Goal: Task Accomplishment & Management: Complete application form

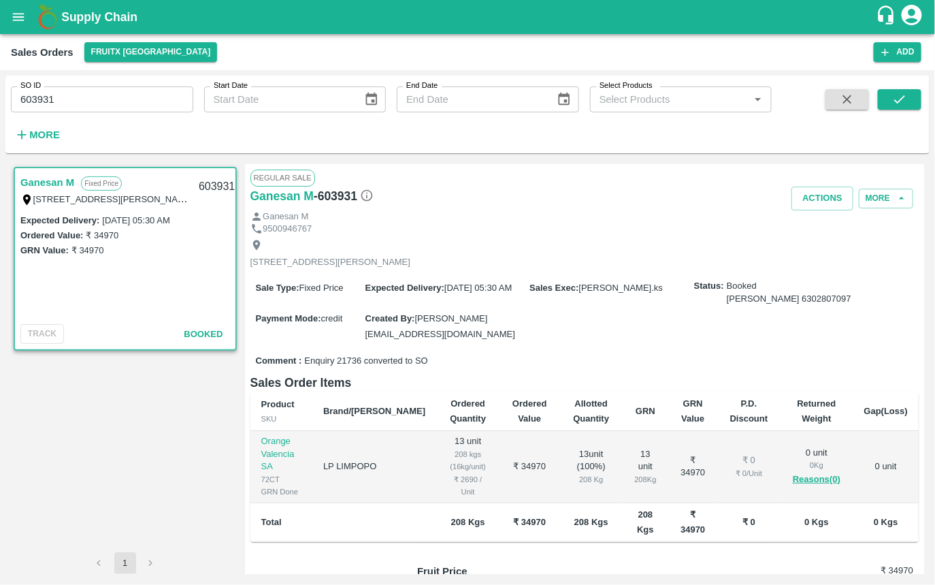
scroll to position [113, 0]
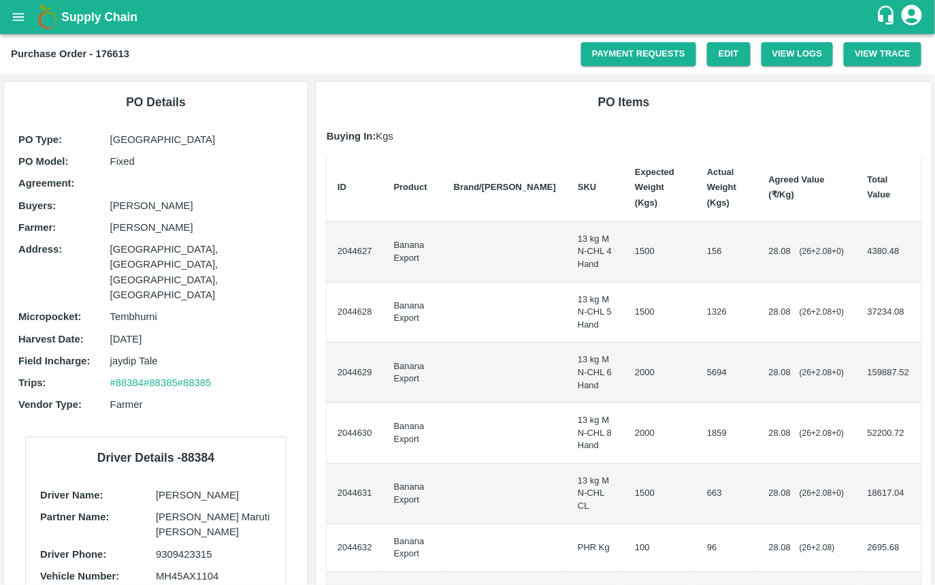
click at [614, 120] on div "PO Items Buying In: Kgs ID Product Brand/[PERSON_NAME] Expected Weight (Kgs) Ac…" at bounding box center [624, 410] width 617 height 656
click at [622, 49] on link "Payment Requests" at bounding box center [638, 54] width 115 height 24
click at [643, 58] on link "Payment Requests" at bounding box center [638, 54] width 115 height 24
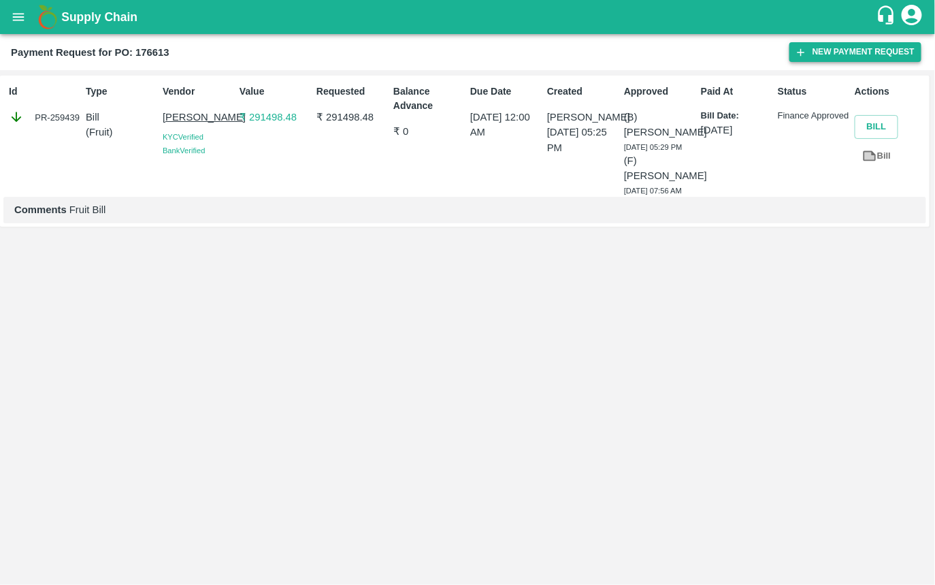
click at [868, 54] on button "New Payment Request" at bounding box center [856, 52] width 132 height 20
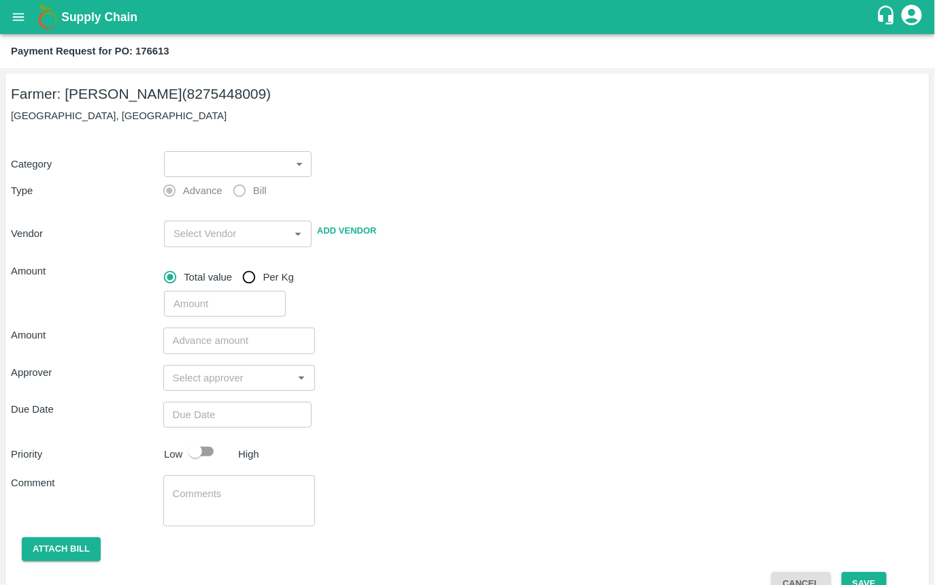
click at [236, 151] on body "Supply Chain Payment Request for PO: 176613 Farmer: Rajendr Audumbar Yadav (827…" at bounding box center [467, 292] width 935 height 585
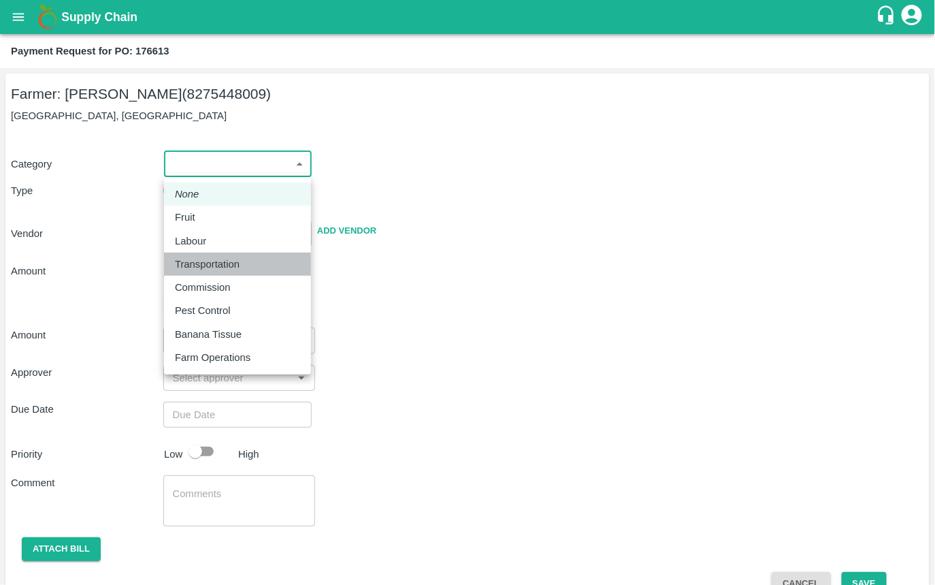
click at [212, 265] on p "Transportation" at bounding box center [207, 264] width 65 height 15
type input "4"
radio input "false"
radio input "true"
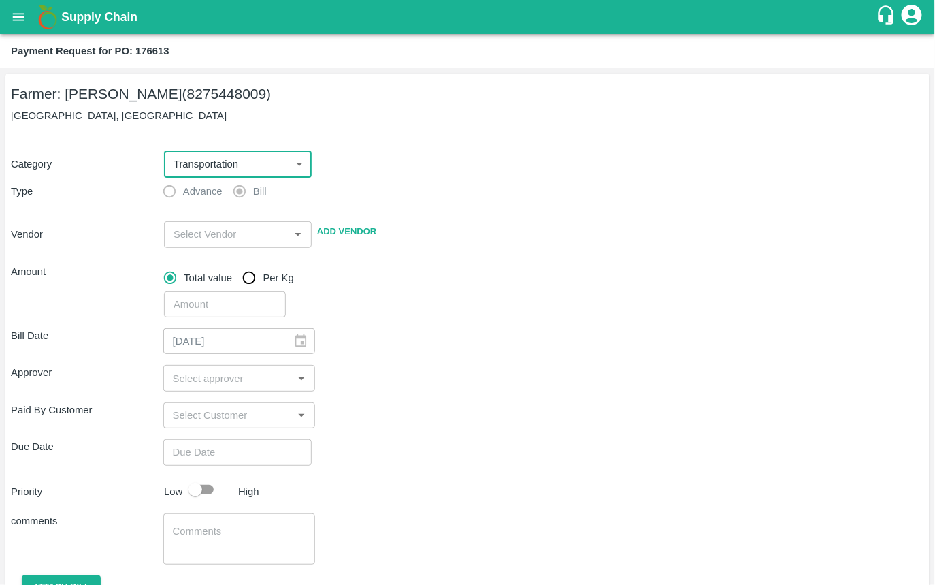
click at [215, 161] on body "Supply Chain Payment Request for PO: 176613 Farmer: Rajendr Audumbar Yadav (827…" at bounding box center [467, 292] width 935 height 585
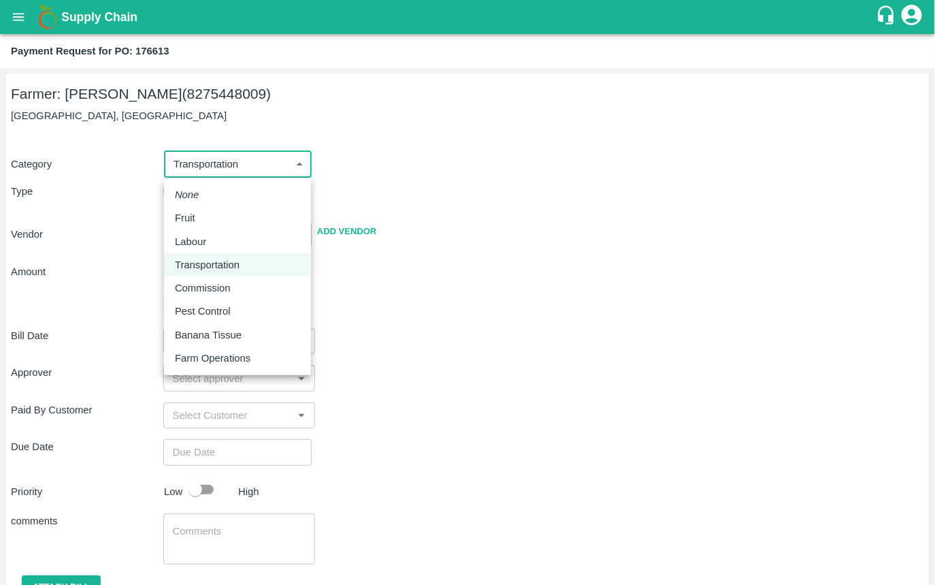
click at [202, 216] on div "Fruit" at bounding box center [188, 217] width 27 height 15
type input "1"
radio input "true"
type input "Rajendr Audumbar Yadav - 8275448009(Farmer)"
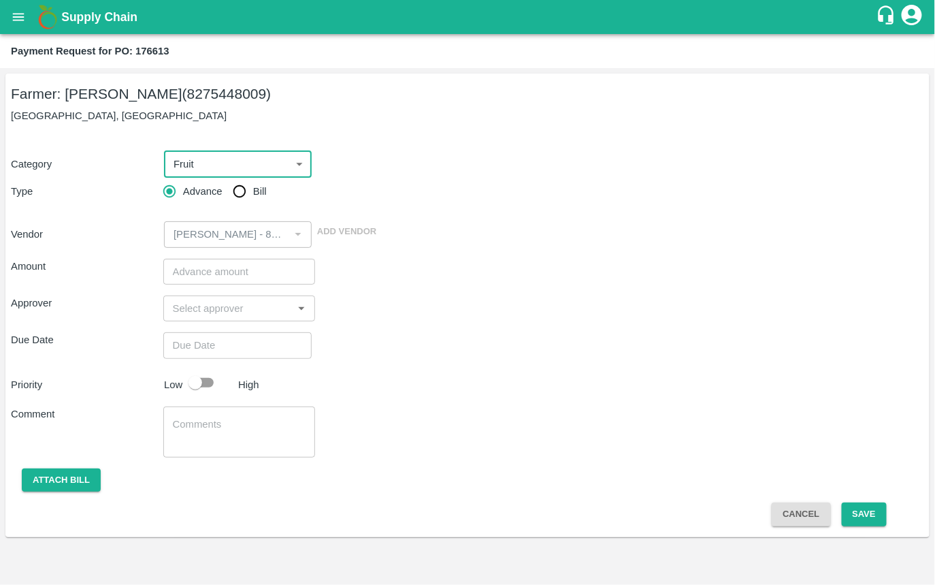
click at [238, 185] on input "Bill" at bounding box center [239, 191] width 27 height 27
radio input "true"
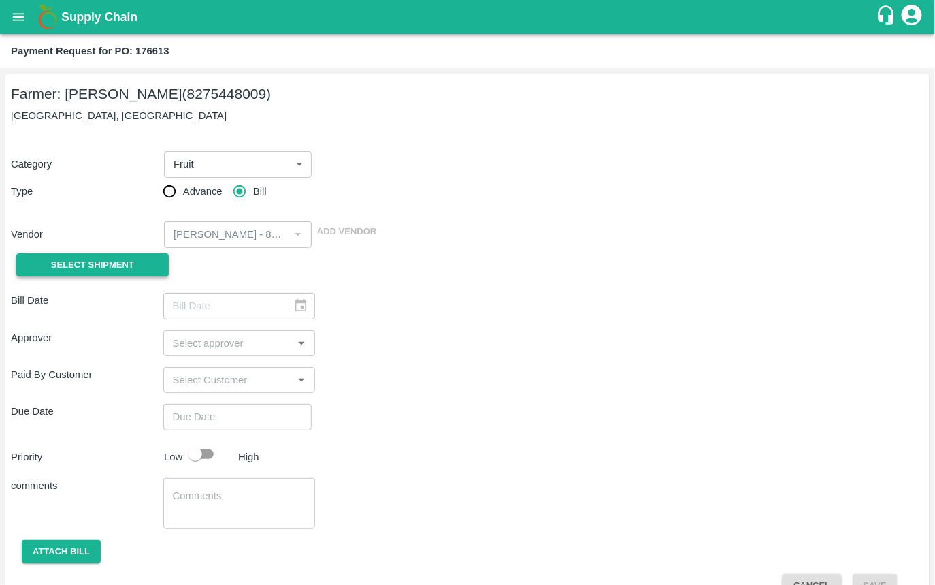
click at [127, 266] on span "Select Shipment" at bounding box center [92, 265] width 83 height 16
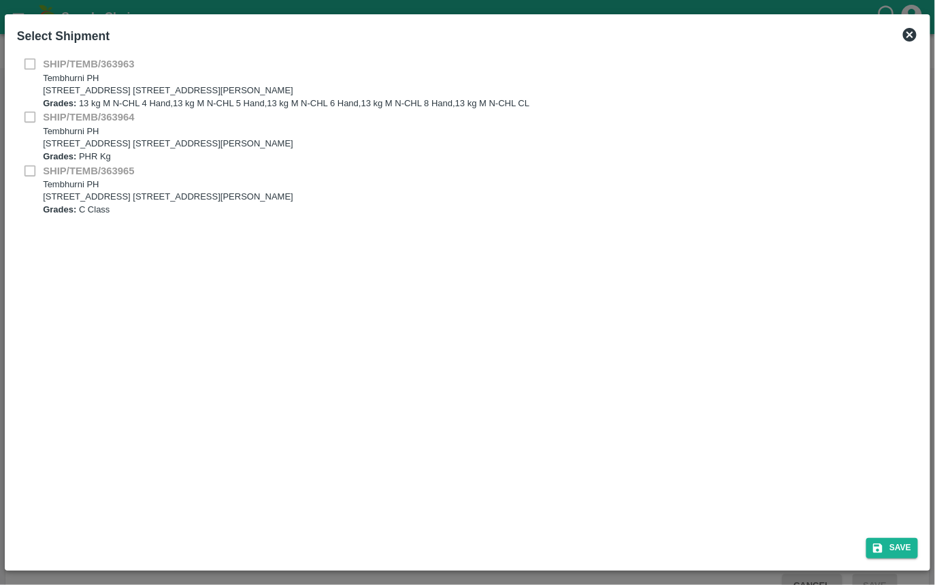
click at [914, 37] on icon at bounding box center [910, 35] width 14 height 14
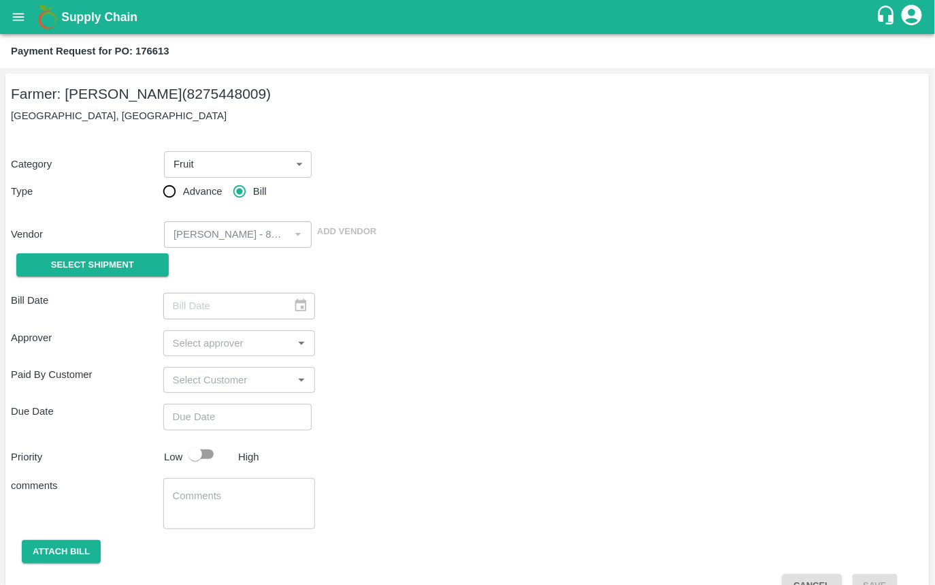
click at [197, 161] on body "Supply Chain Payment Request for PO: 176613 Farmer: Rajendr Audumbar Yadav (827…" at bounding box center [467, 292] width 935 height 585
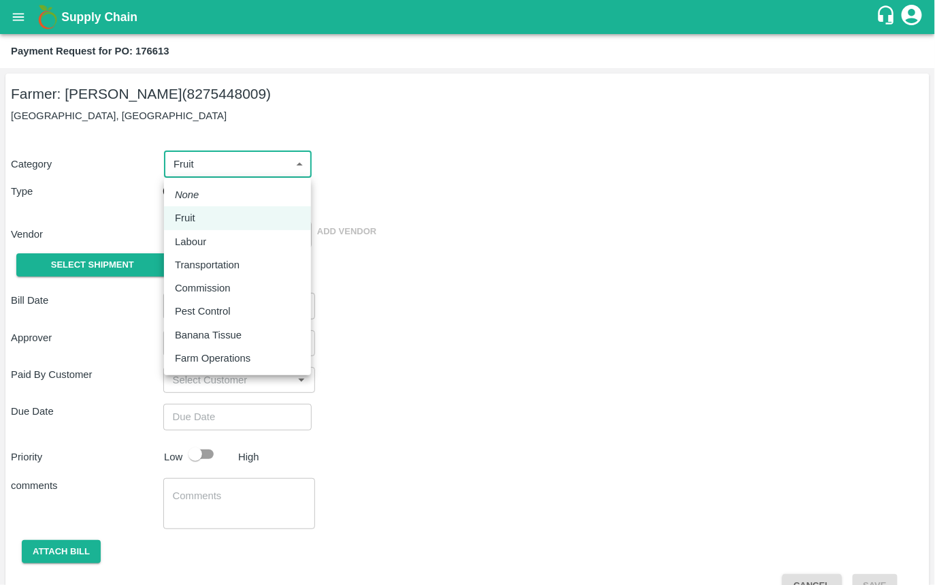
click at [231, 270] on p "Transportation" at bounding box center [207, 264] width 65 height 15
type input "4"
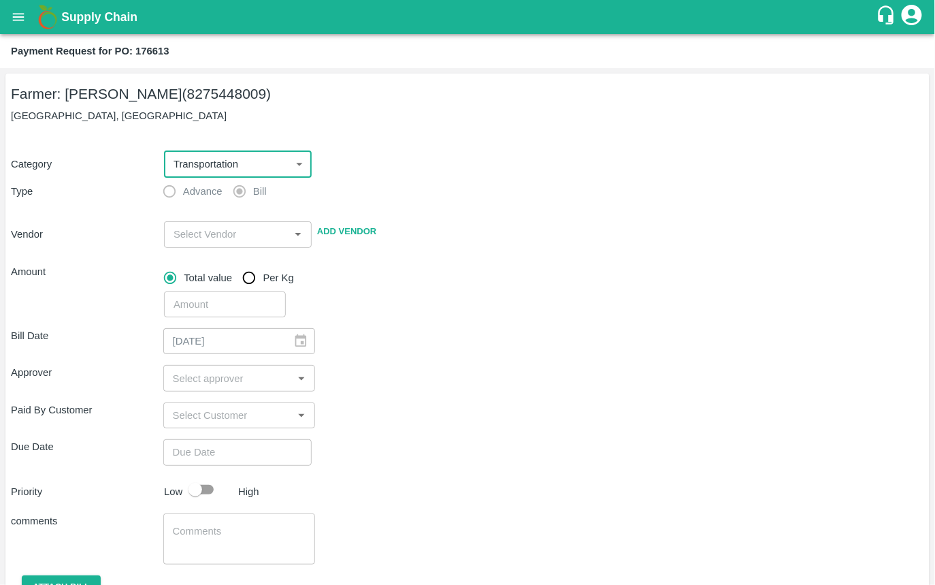
click at [204, 234] on input "input" at bounding box center [226, 234] width 117 height 18
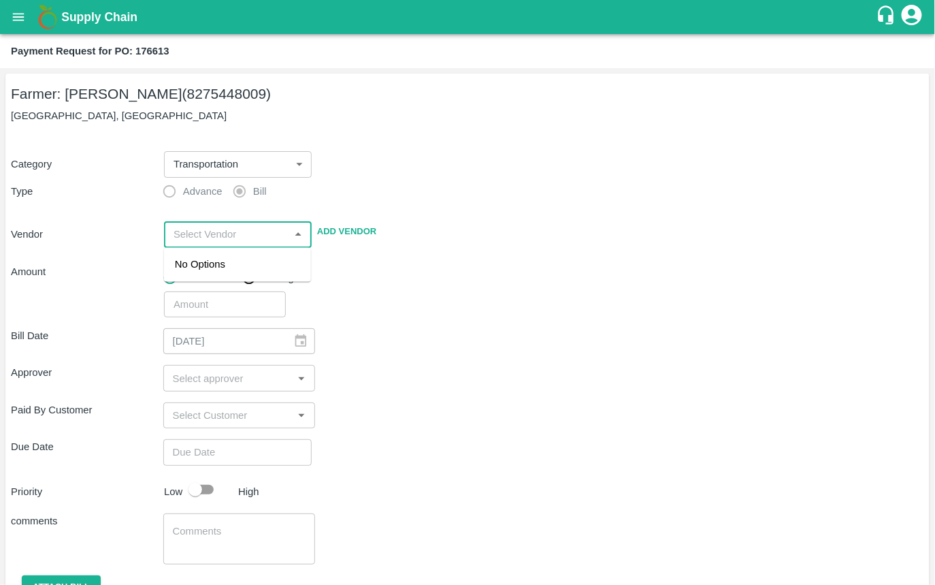
click at [404, 309] on div "​" at bounding box center [542, 301] width 766 height 31
click at [241, 223] on div "​" at bounding box center [238, 234] width 148 height 26
click at [423, 180] on div "Category Transportation 4 ​ Type Advance Bill Vendor ​ Add Vendor Amount Total …" at bounding box center [468, 226] width 914 height 183
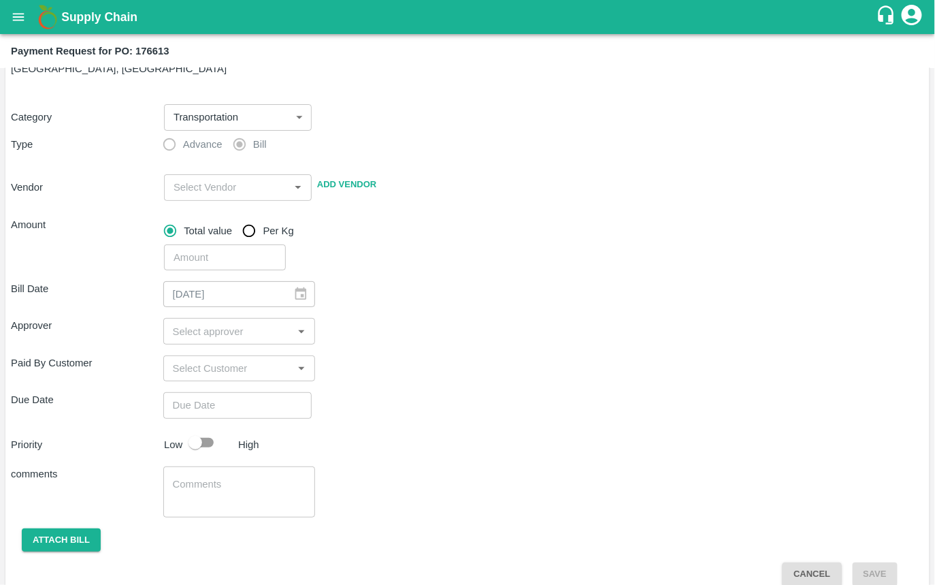
scroll to position [60, 0]
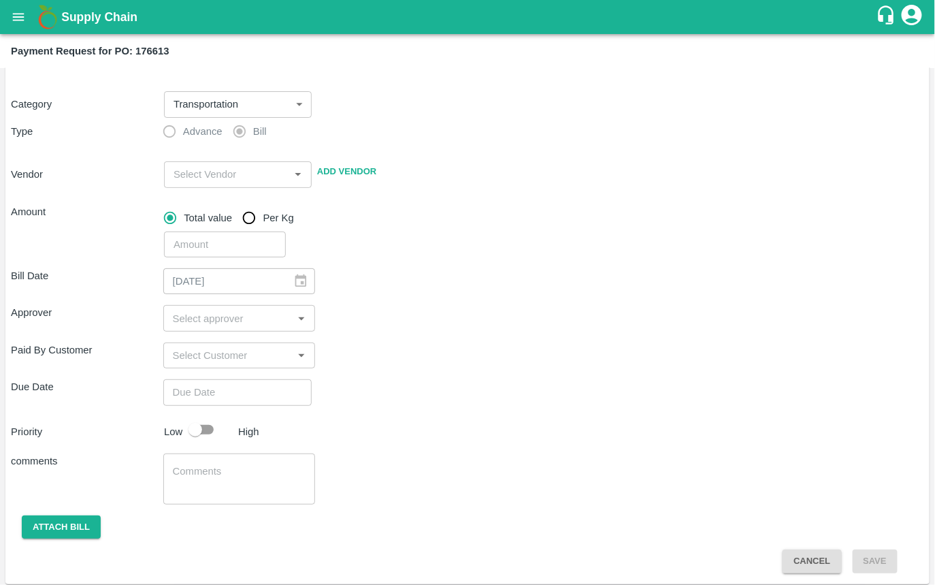
click at [195, 321] on input "input" at bounding box center [228, 318] width 122 height 18
click at [231, 349] on input "input" at bounding box center [228, 356] width 122 height 18
click at [402, 365] on div "Paid By Customer ​" at bounding box center [468, 355] width 914 height 26
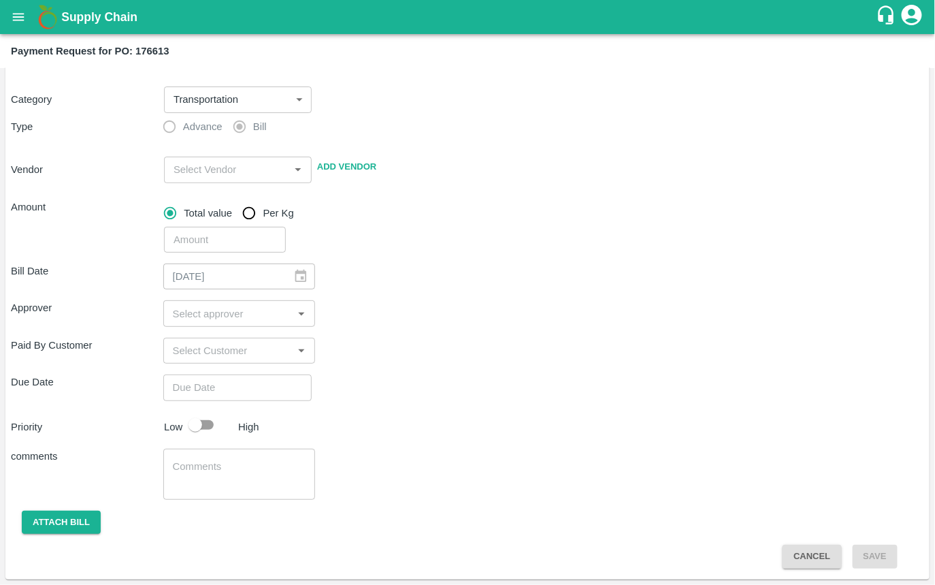
click at [248, 355] on input "input" at bounding box center [228, 351] width 122 height 18
click at [415, 347] on div "Paid By Customer ​" at bounding box center [468, 351] width 914 height 26
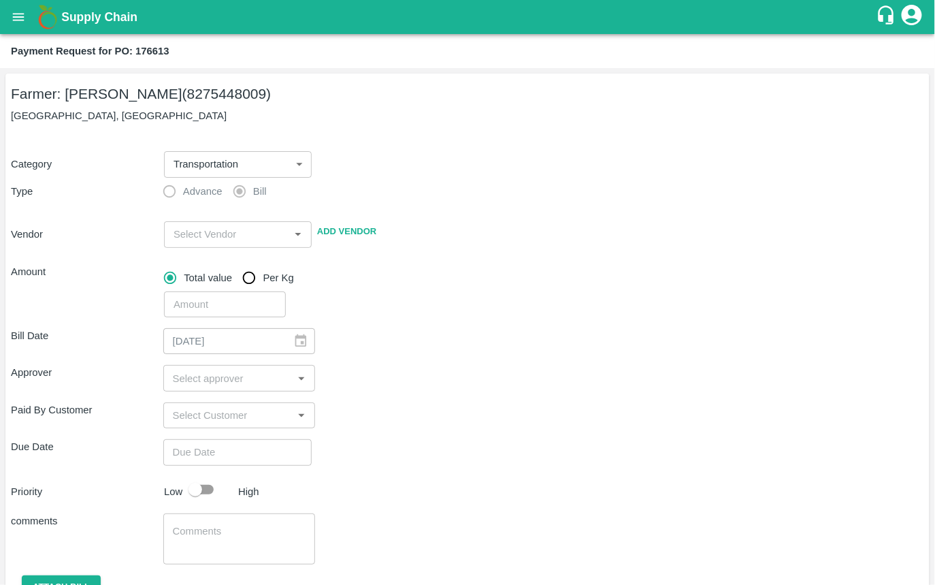
click at [219, 170] on body "Supply Chain Payment Request for PO: 176613 Farmer: Rajendr Audumbar Yadav (827…" at bounding box center [467, 292] width 935 height 585
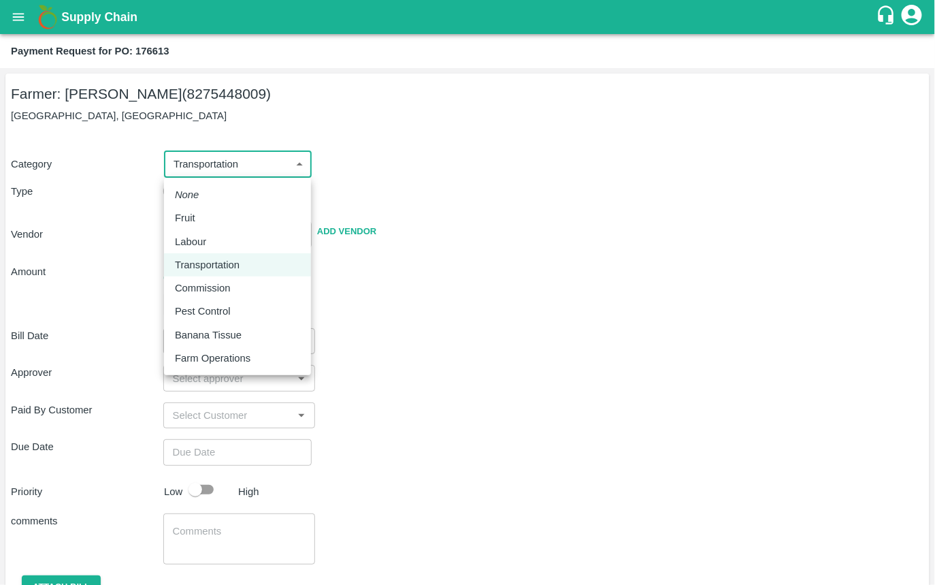
click at [381, 317] on div at bounding box center [467, 292] width 935 height 585
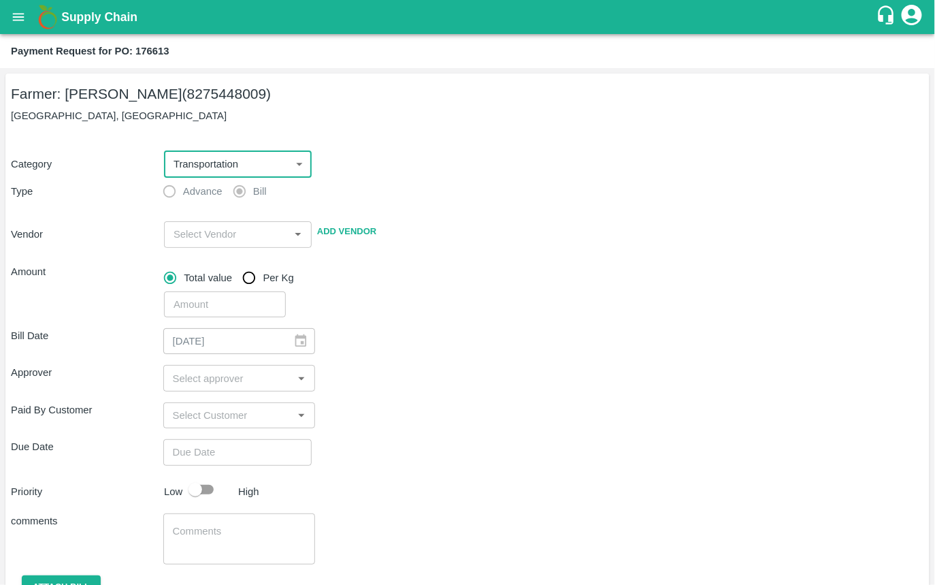
click at [261, 164] on body "Supply Chain Payment Request for PO: 176613 Farmer: Rajendr Audumbar Yadav (827…" at bounding box center [467, 292] width 935 height 585
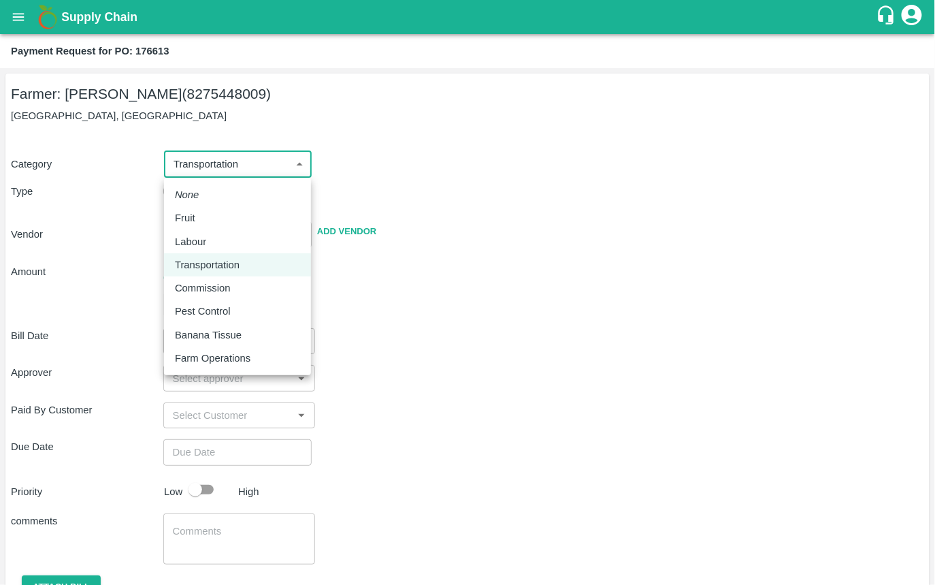
click at [261, 164] on div at bounding box center [467, 292] width 935 height 585
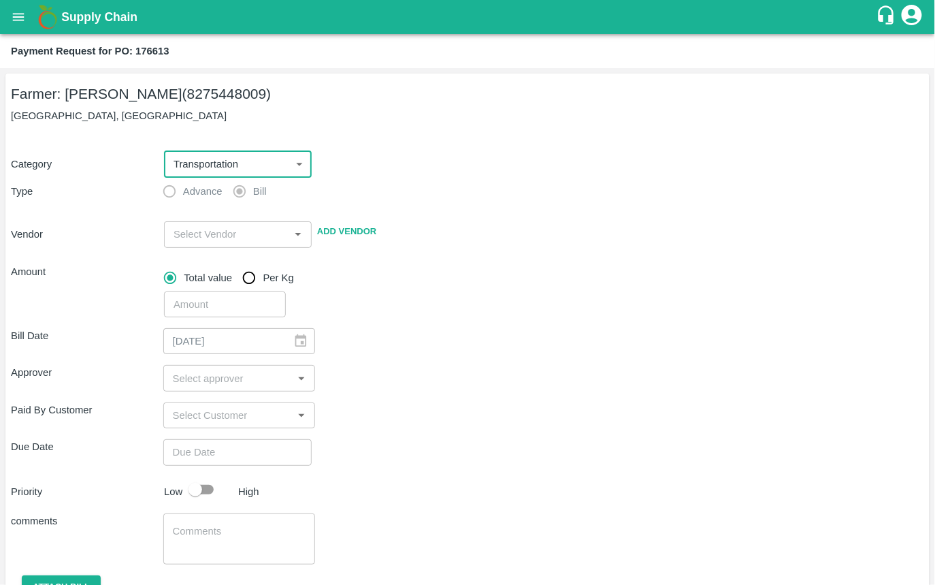
click at [278, 167] on body "Supply Chain Payment Request for PO: 176613 Farmer: Rajendr Audumbar Yadav (827…" at bounding box center [467, 292] width 935 height 585
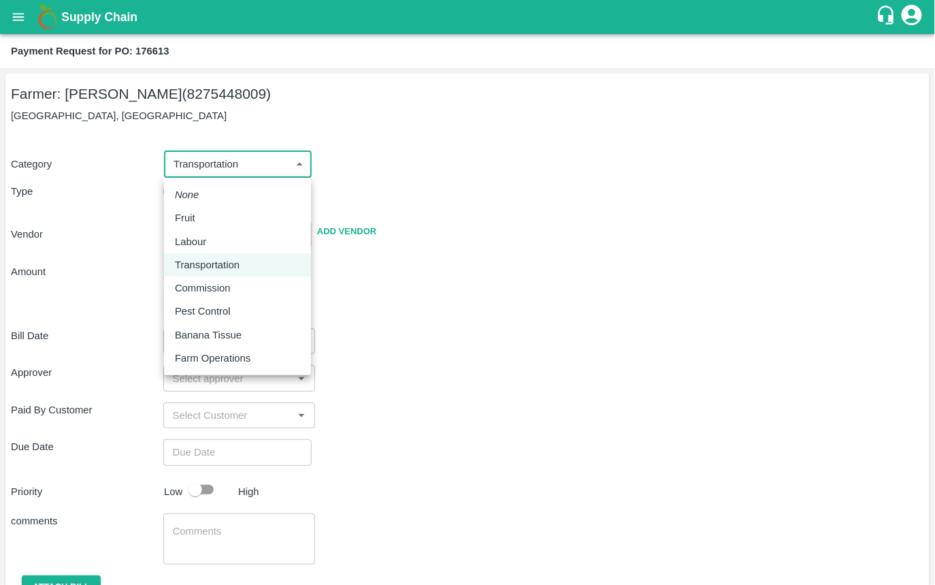
click at [183, 224] on p "Fruit" at bounding box center [185, 217] width 20 height 15
type input "1"
radio input "true"
type input "Rajendr Audumbar Yadav - 8275448009(Farmer)"
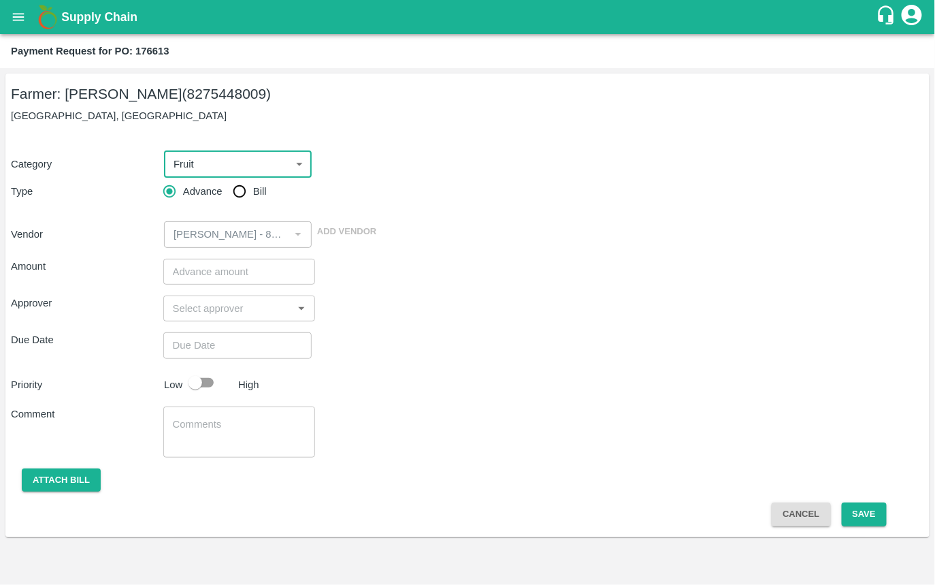
click at [225, 156] on body "Supply Chain Payment Request for PO: 176613 Farmer: Rajendr Audumbar Yadav (827…" at bounding box center [467, 292] width 935 height 585
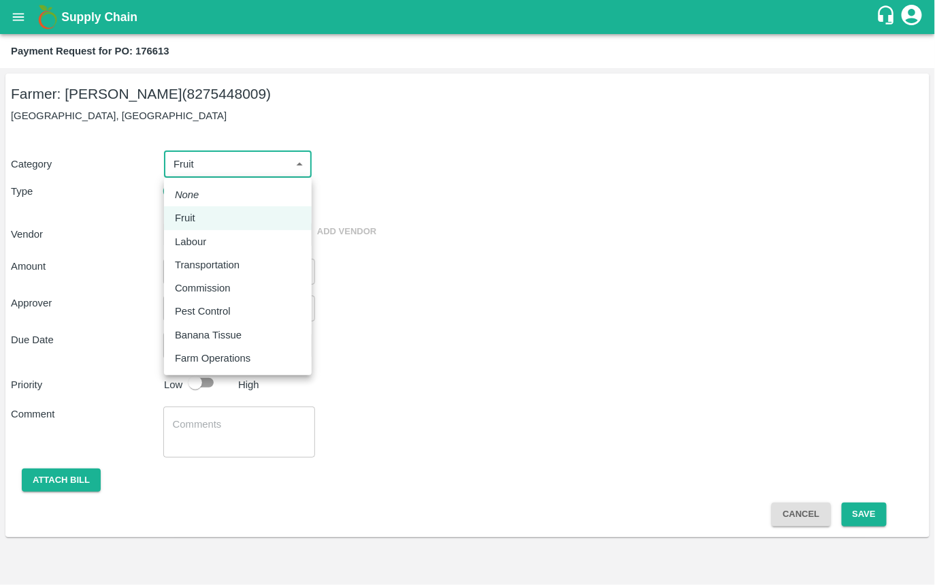
click at [232, 260] on p "Transportation" at bounding box center [207, 264] width 65 height 15
type input "4"
radio input "false"
radio input "true"
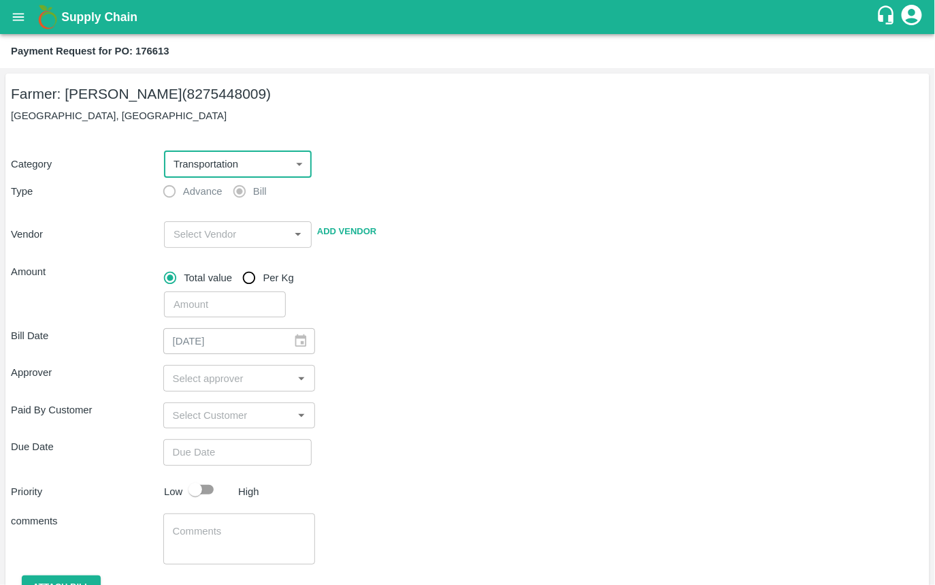
click at [216, 164] on body "Supply Chain Payment Request for PO: 176613 Farmer: Rajendr Audumbar Yadav (827…" at bounding box center [467, 292] width 935 height 585
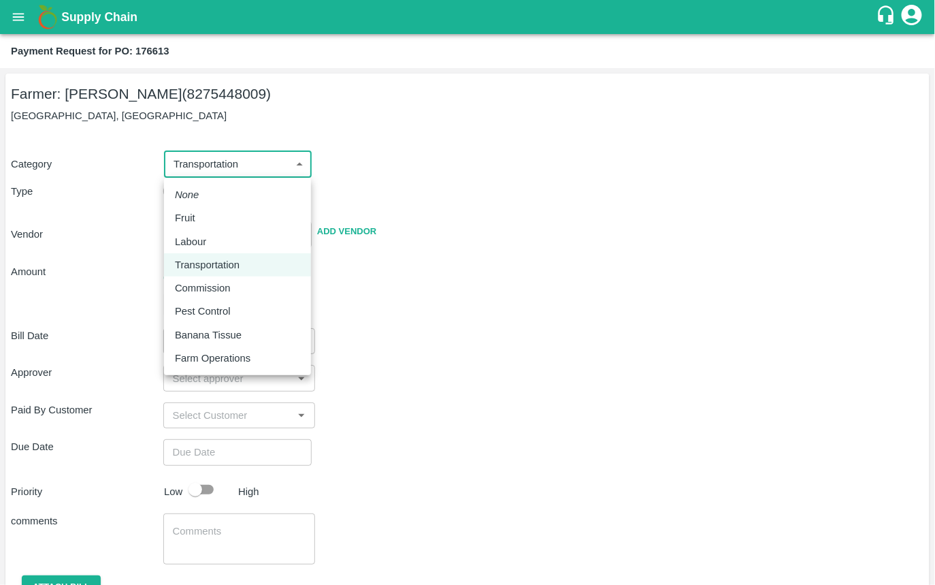
click at [404, 329] on div at bounding box center [467, 292] width 935 height 585
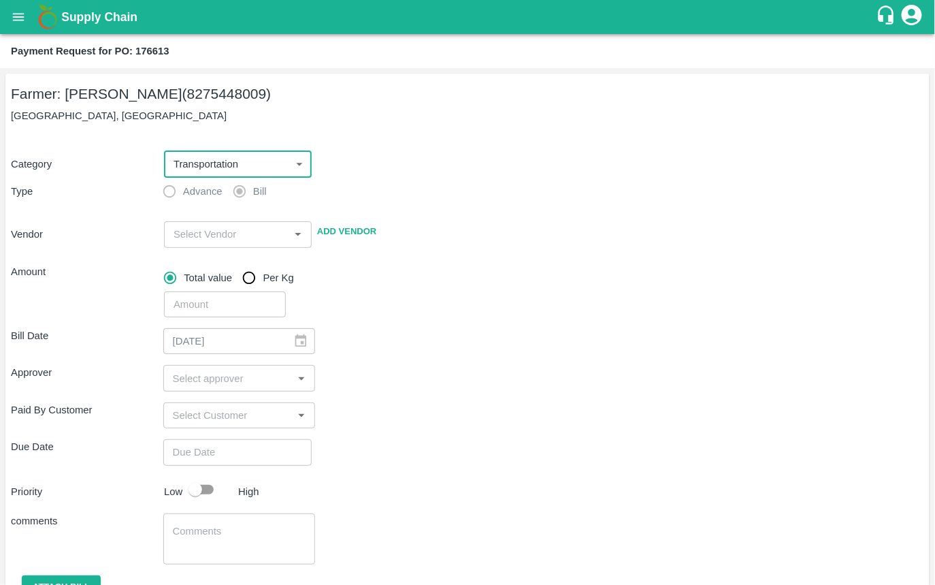
click at [240, 160] on body "Supply Chain Payment Request for PO: 176613 Farmer: Rajendr Audumbar Yadav (827…" at bounding box center [467, 292] width 935 height 585
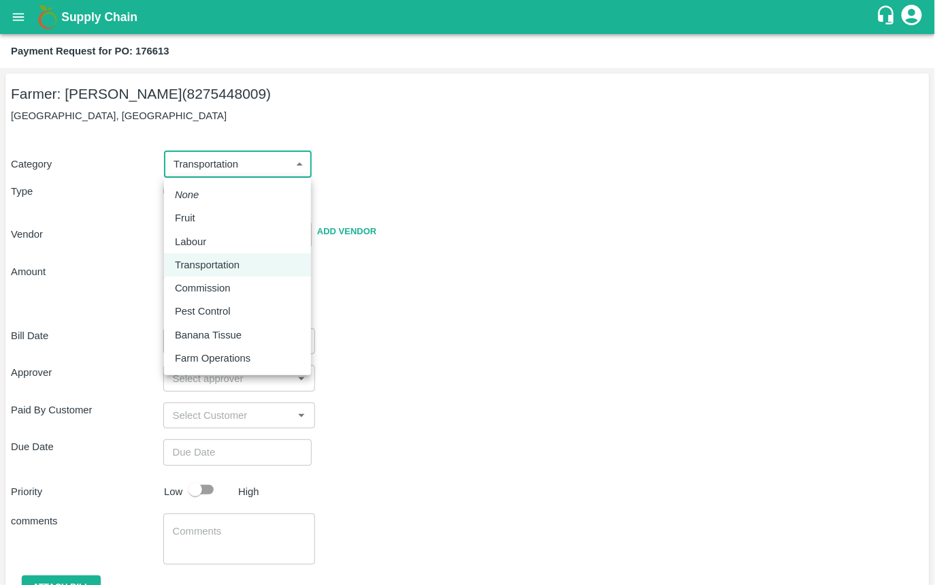
click at [318, 172] on div at bounding box center [467, 292] width 935 height 585
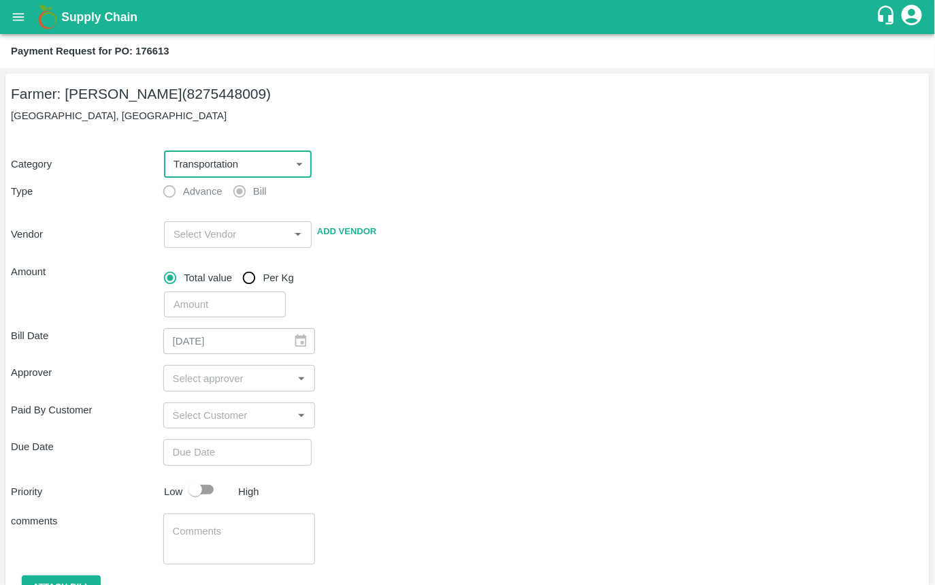
click at [227, 159] on body "Supply Chain Payment Request for PO: 176613 Farmer: Rajendr Audumbar Yadav (827…" at bounding box center [467, 292] width 935 height 585
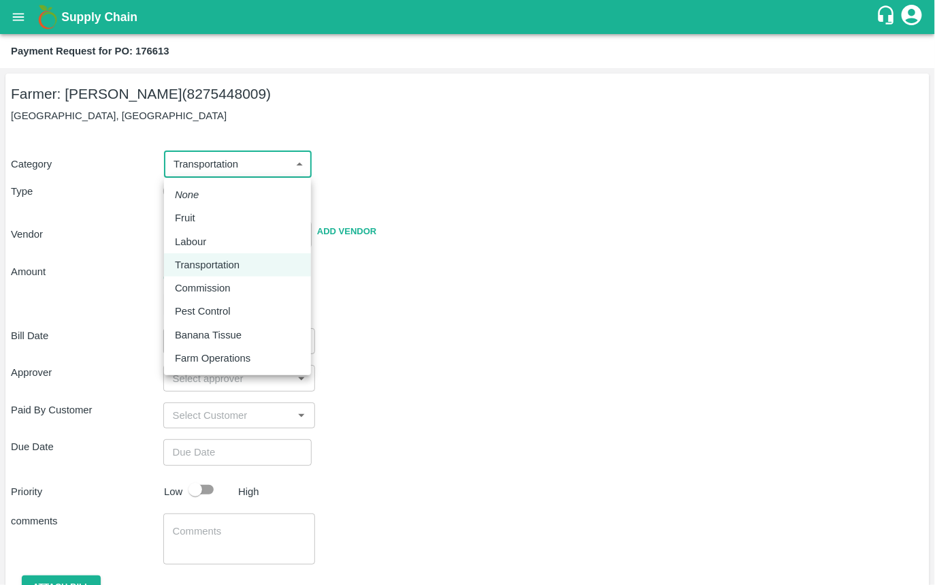
click at [183, 111] on div at bounding box center [467, 292] width 935 height 585
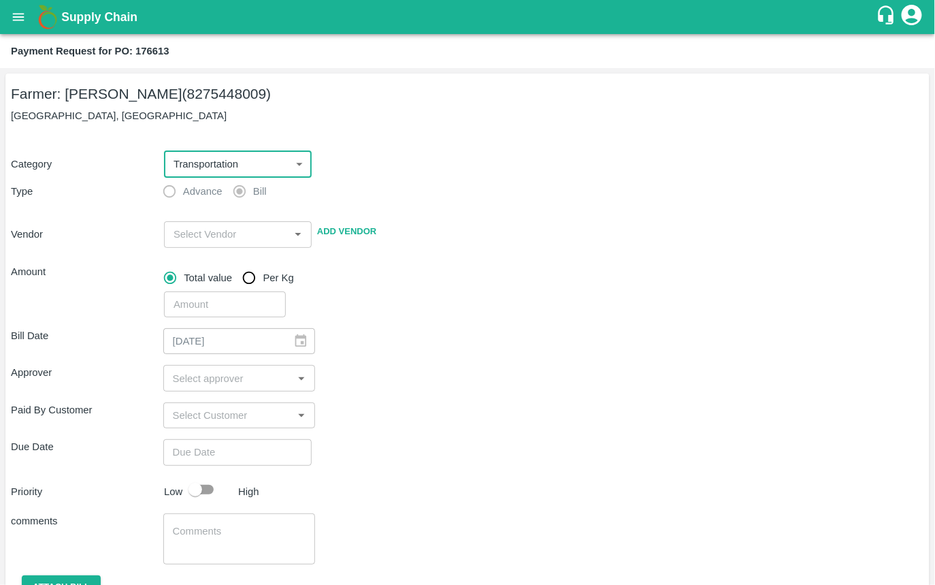
click at [221, 156] on body "Supply Chain Payment Request for PO: 176613 Farmer: Rajendr Audumbar Yadav (827…" at bounding box center [467, 292] width 935 height 585
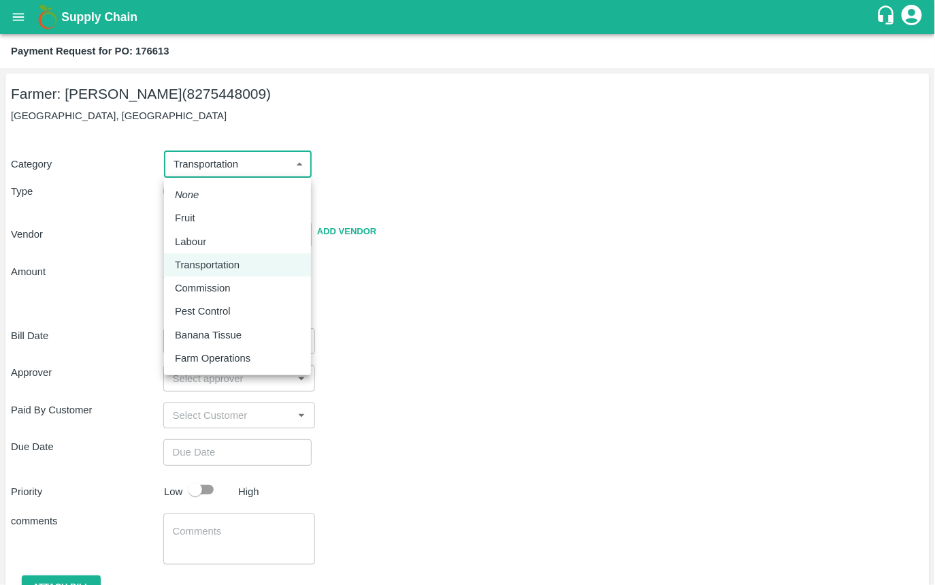
click at [207, 219] on div "Fruit" at bounding box center [237, 217] width 125 height 15
type input "1"
radio input "true"
type input "Rajendr Audumbar Yadav - 8275448009(Farmer)"
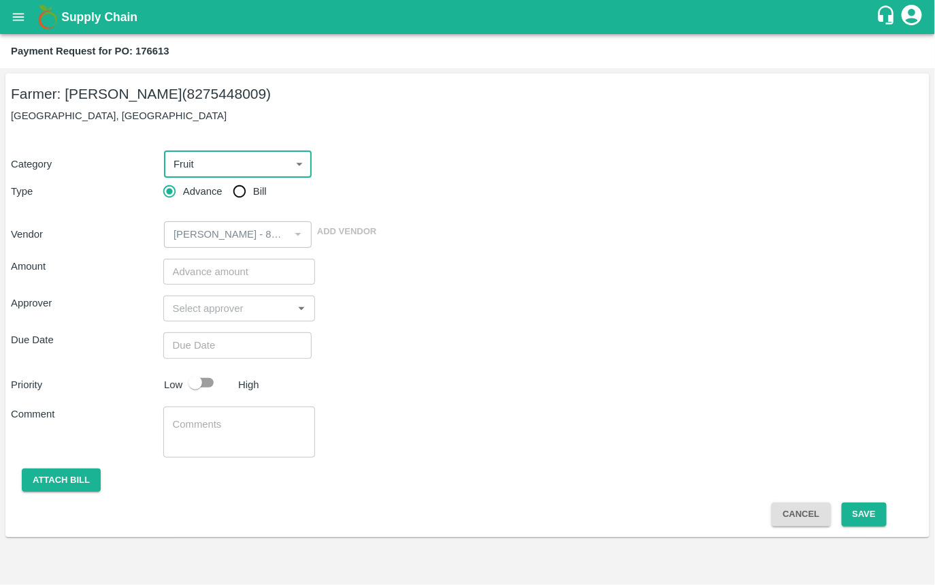
click at [244, 184] on input "Bill" at bounding box center [239, 191] width 27 height 27
radio input "true"
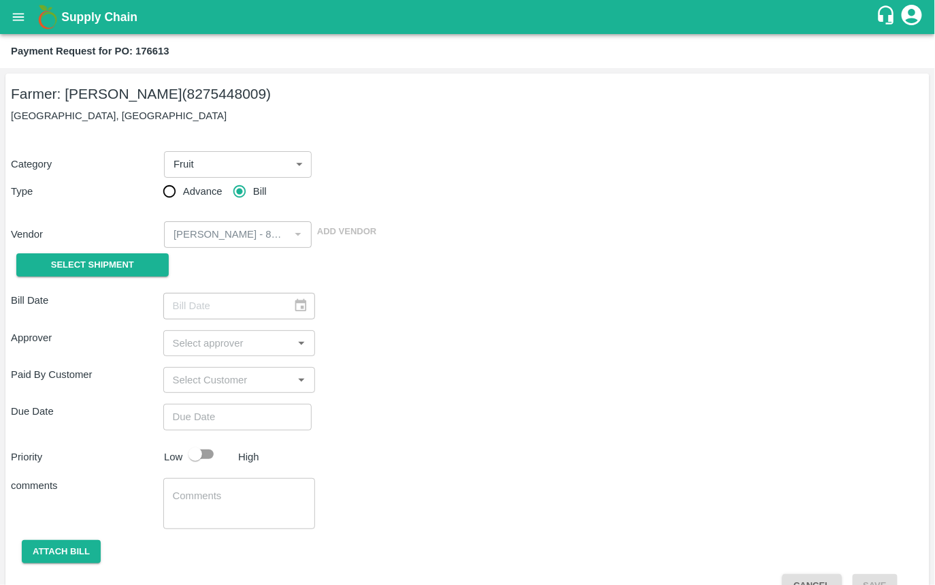
scroll to position [29, 0]
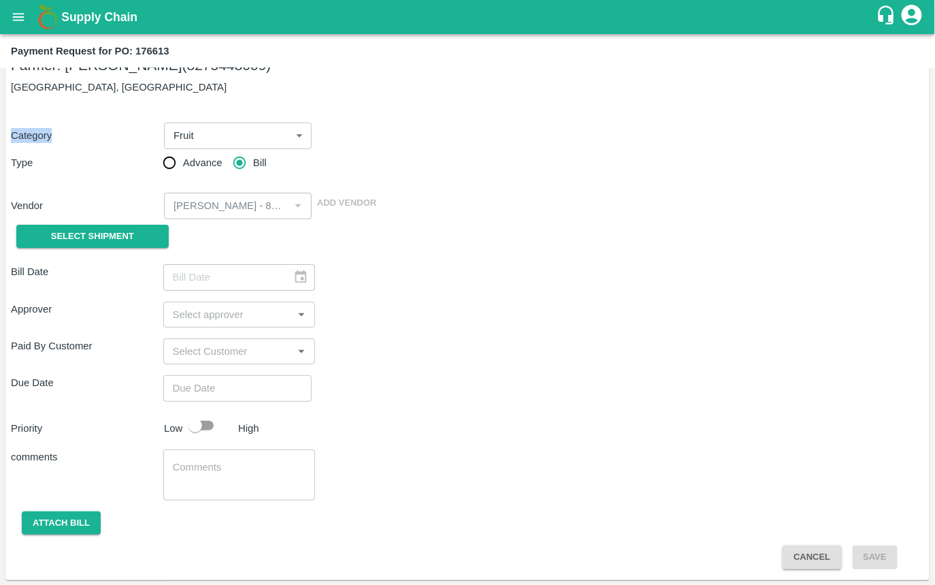
drag, startPoint x: 11, startPoint y: 133, endPoint x: 192, endPoint y: 138, distance: 181.1
click at [192, 138] on div "Category Fruit 1 ​" at bounding box center [464, 133] width 919 height 32
click at [371, 234] on div "Category Fruit 1 ​ Type Advance Bill Vendor ​ Add Vendor Select Shipment" at bounding box center [468, 180] width 914 height 148
click at [218, 390] on input "Choose date" at bounding box center [232, 388] width 139 height 26
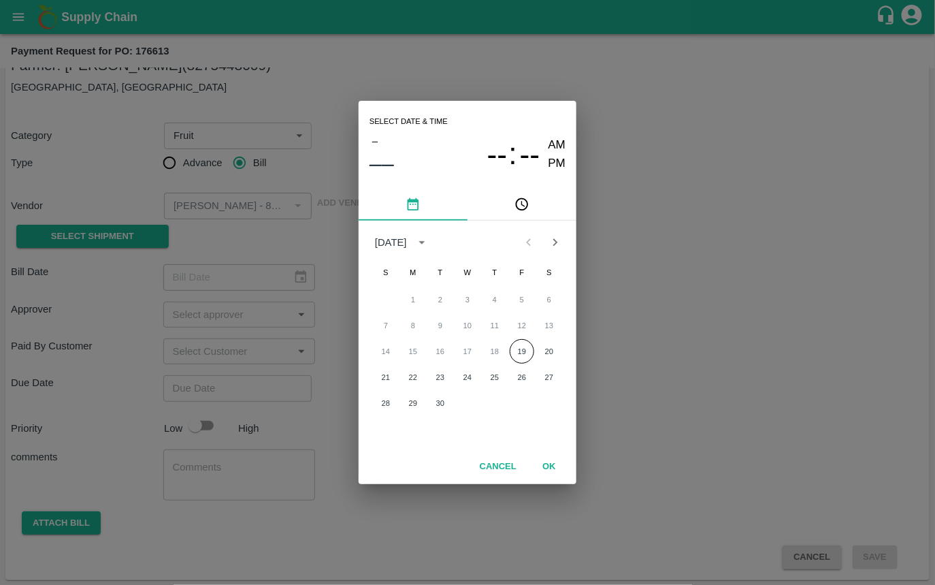
click at [510, 464] on button "Cancel" at bounding box center [498, 467] width 48 height 24
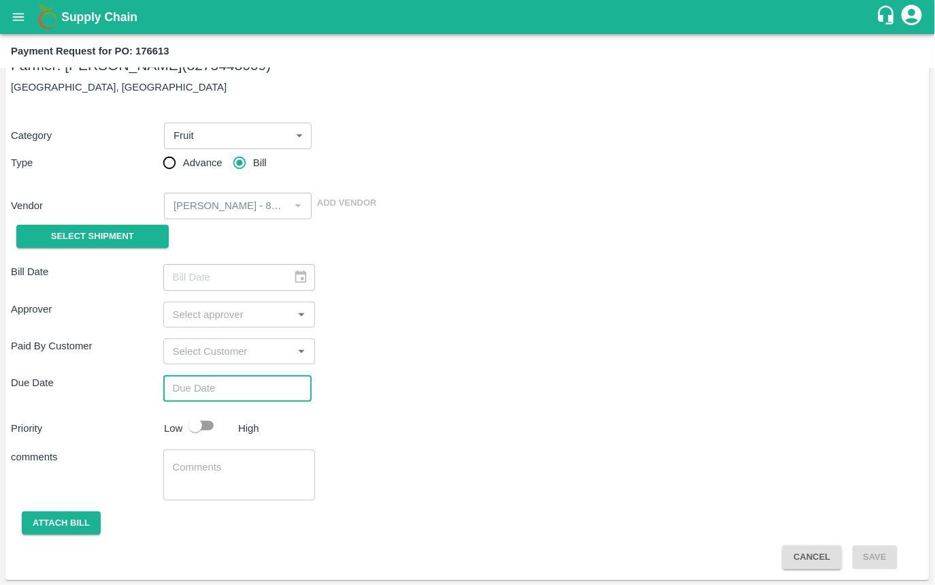
click at [240, 473] on textarea at bounding box center [239, 474] width 133 height 29
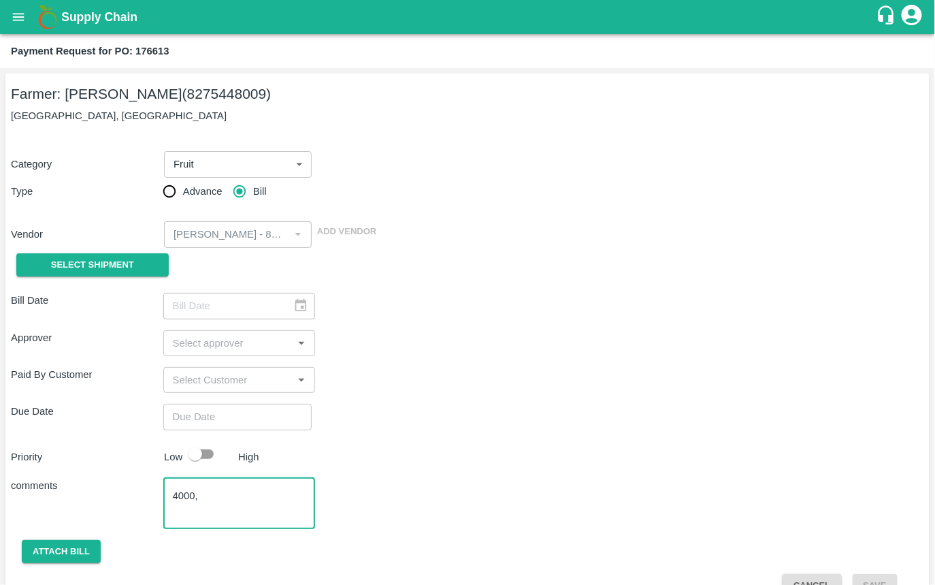
scroll to position [2, 0]
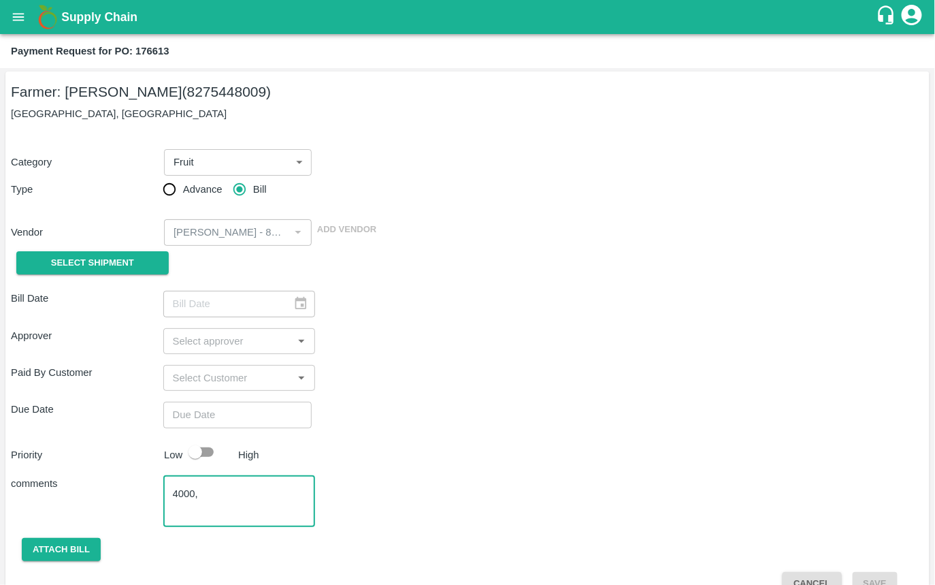
type textarea "4000,"
click at [241, 254] on div "Category Fruit 1 ​ Type Advance Bill Vendor ​ Add Vendor Select Shipment" at bounding box center [468, 207] width 914 height 148
click at [146, 157] on p "Category" at bounding box center [85, 162] width 148 height 15
click at [229, 162] on body "Supply Chain Payment Request for PO: 176613 Farmer: Rajendr Audumbar Yadav (827…" at bounding box center [467, 292] width 935 height 585
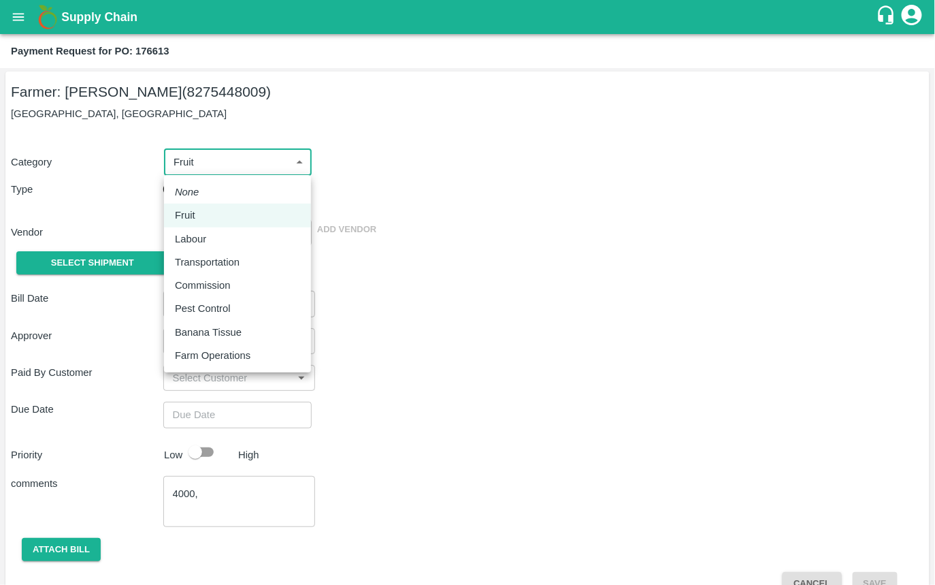
click at [229, 162] on div at bounding box center [467, 292] width 935 height 585
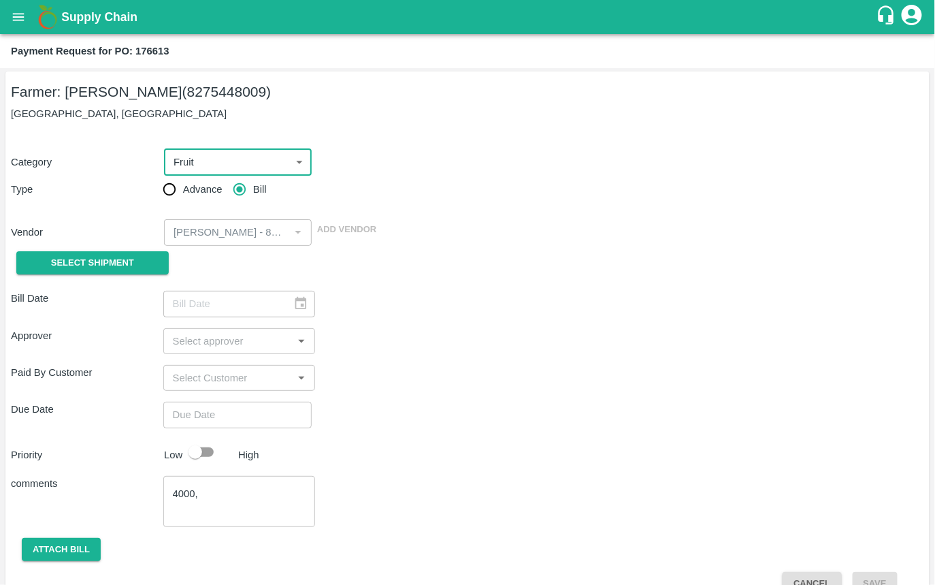
click at [359, 176] on div "Category Fruit 1 ​ Type Advance Bill Vendor ​ Add Vendor Select Shipment" at bounding box center [468, 207] width 914 height 148
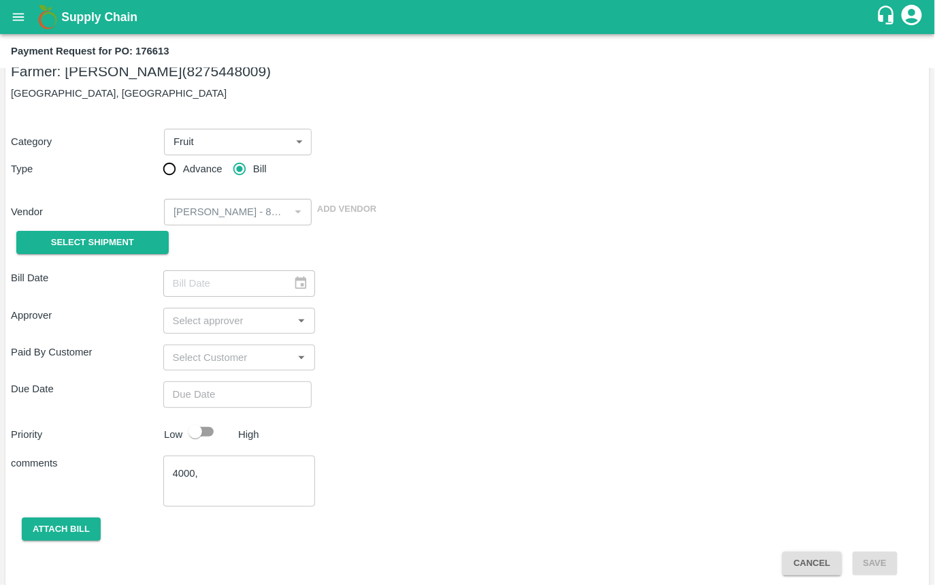
scroll to position [0, 0]
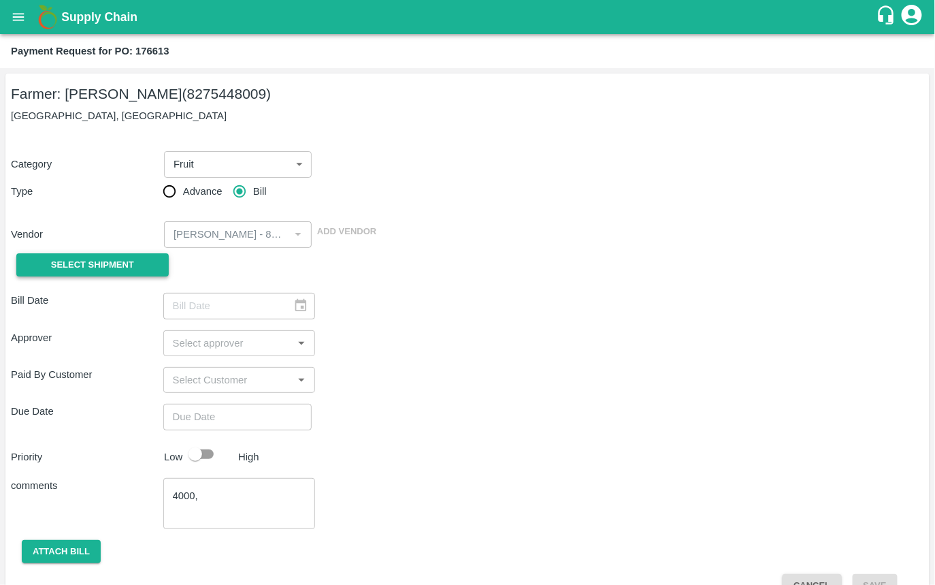
click at [63, 269] on span "Select Shipment" at bounding box center [92, 265] width 83 height 16
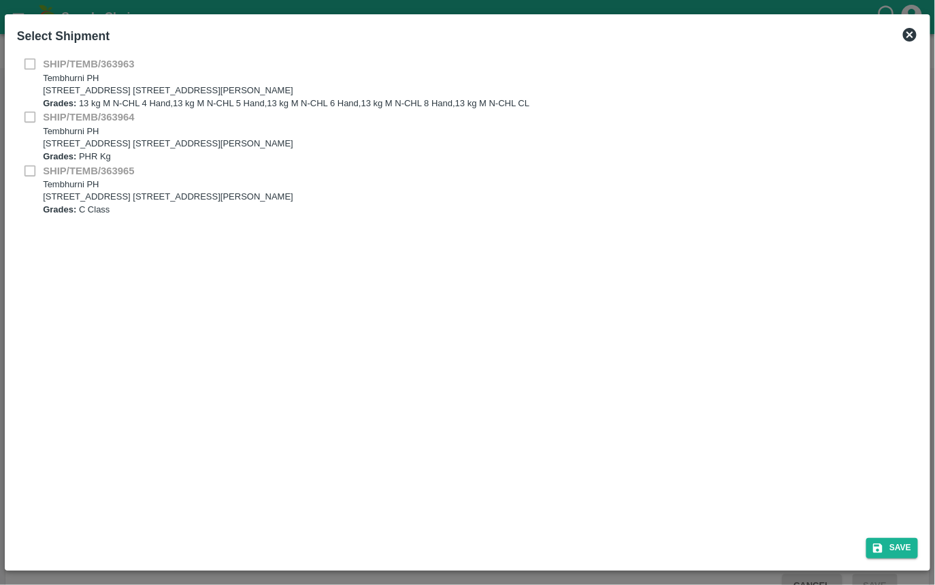
click at [916, 32] on icon at bounding box center [910, 35] width 14 height 14
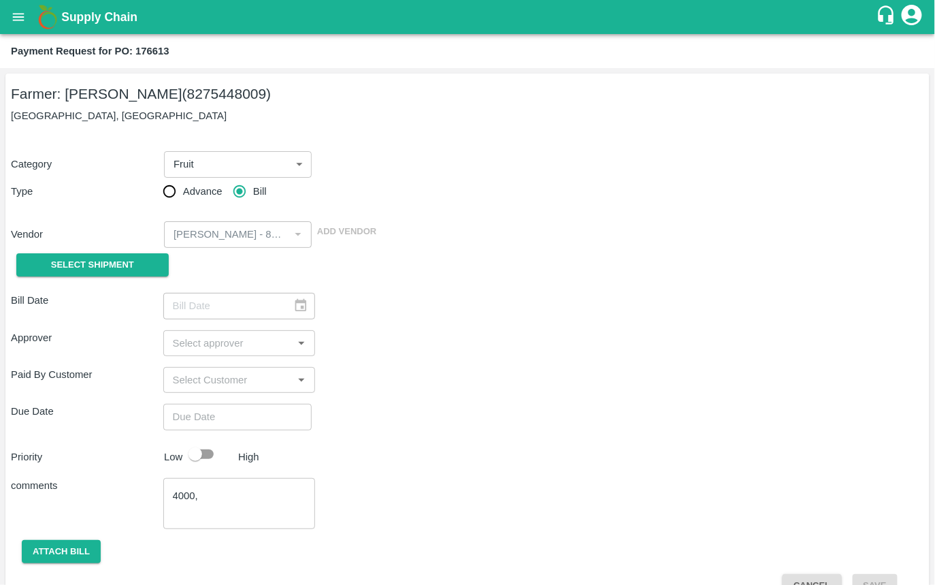
scroll to position [29, 0]
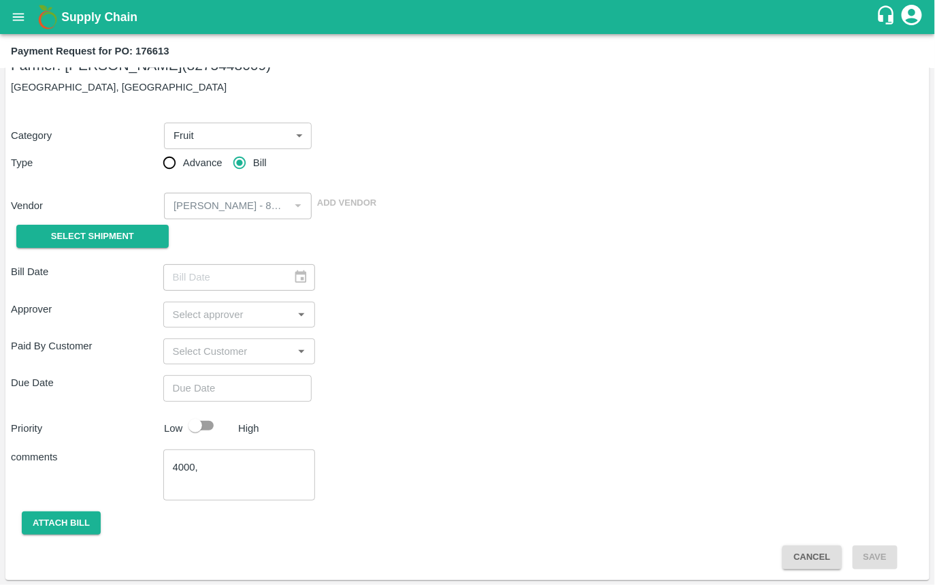
click at [234, 121] on body "Supply Chain Payment Request for PO: 176613 Farmer: Rajendr Audumbar Yadav (827…" at bounding box center [467, 292] width 935 height 585
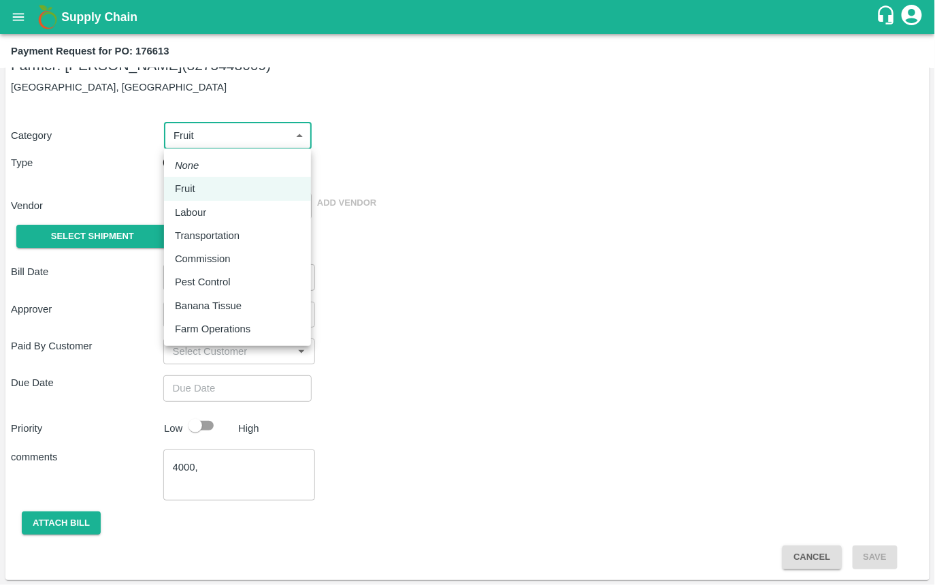
click at [389, 312] on div at bounding box center [467, 292] width 935 height 585
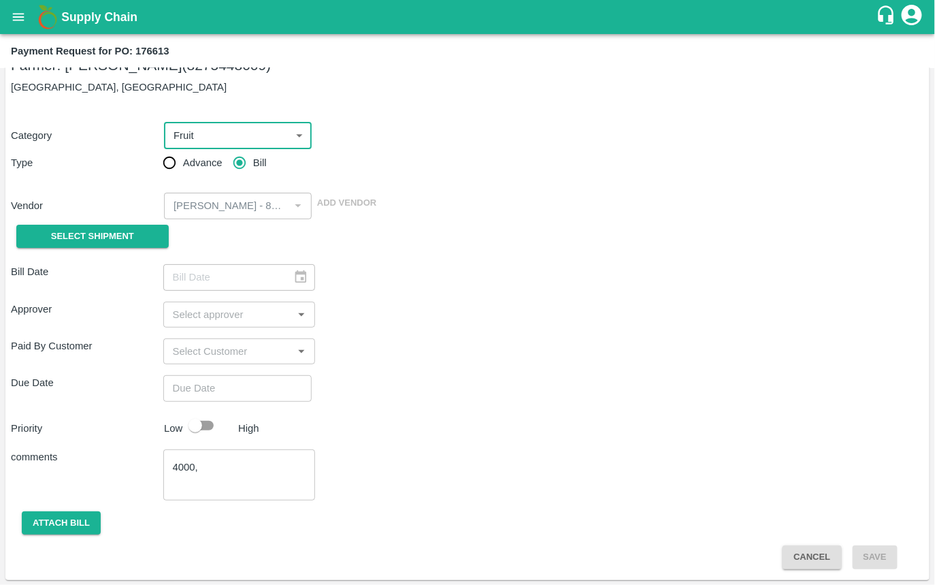
click at [803, 559] on button "Cancel" at bounding box center [812, 557] width 59 height 24
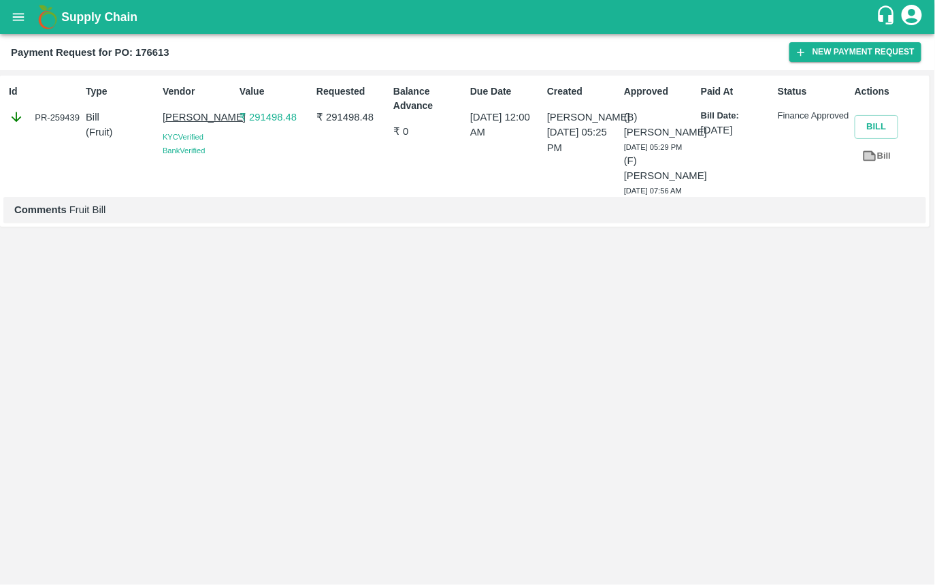
click at [17, 19] on icon "open drawer" at bounding box center [18, 17] width 15 height 15
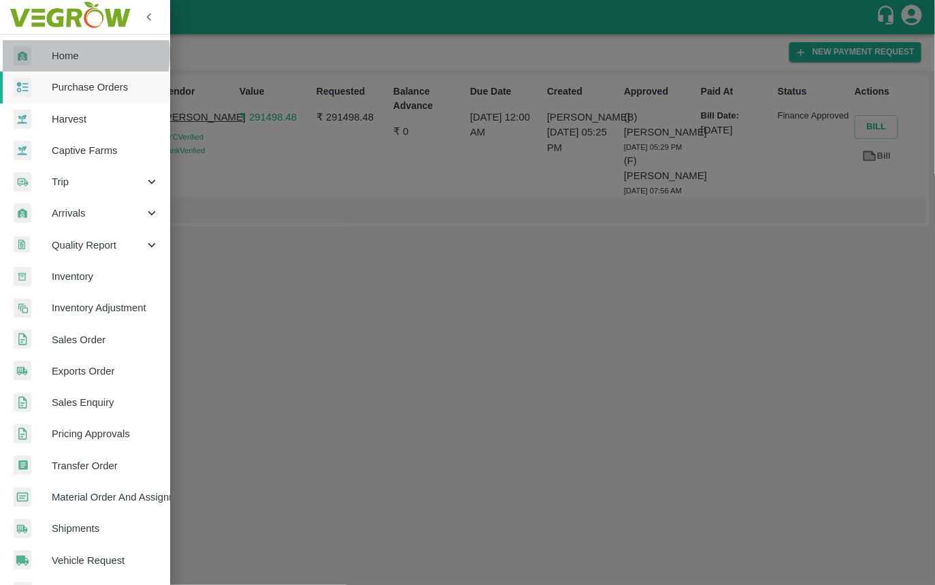
click at [68, 54] on span "Home" at bounding box center [106, 55] width 108 height 15
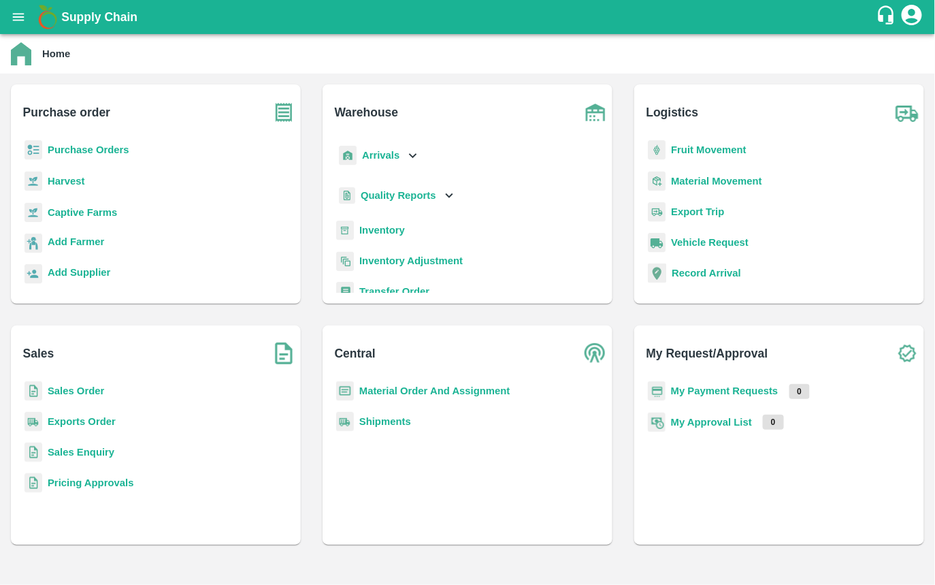
click at [86, 153] on b "Purchase Orders" at bounding box center [89, 149] width 82 height 11
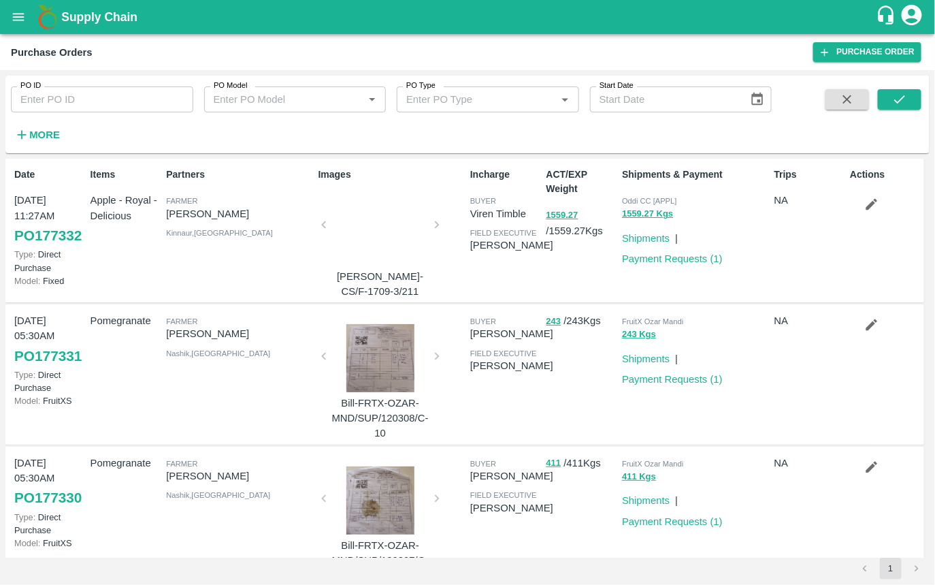
click at [323, 223] on div "Images Bill-ODDI-CS/F-1709-3/211" at bounding box center [389, 230] width 152 height 137
click at [439, 220] on div "Images Bill-ODDI-CS/F-1709-3/211" at bounding box center [389, 230] width 152 height 137
click at [432, 222] on div "Images Bill-ODDI-CS/F-1709-3/211" at bounding box center [389, 230] width 152 height 137
click at [370, 231] on div at bounding box center [380, 229] width 102 height 72
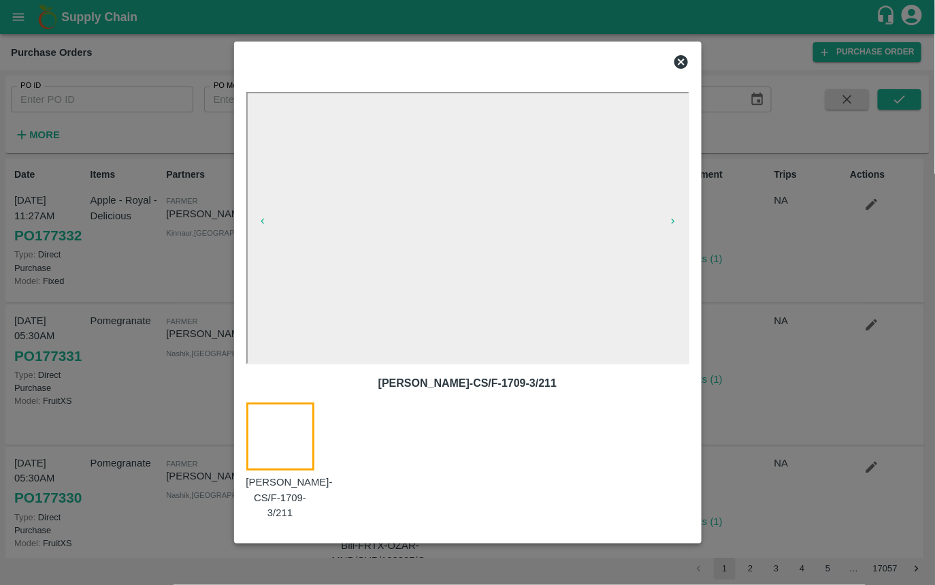
click at [679, 59] on icon at bounding box center [681, 62] width 16 height 16
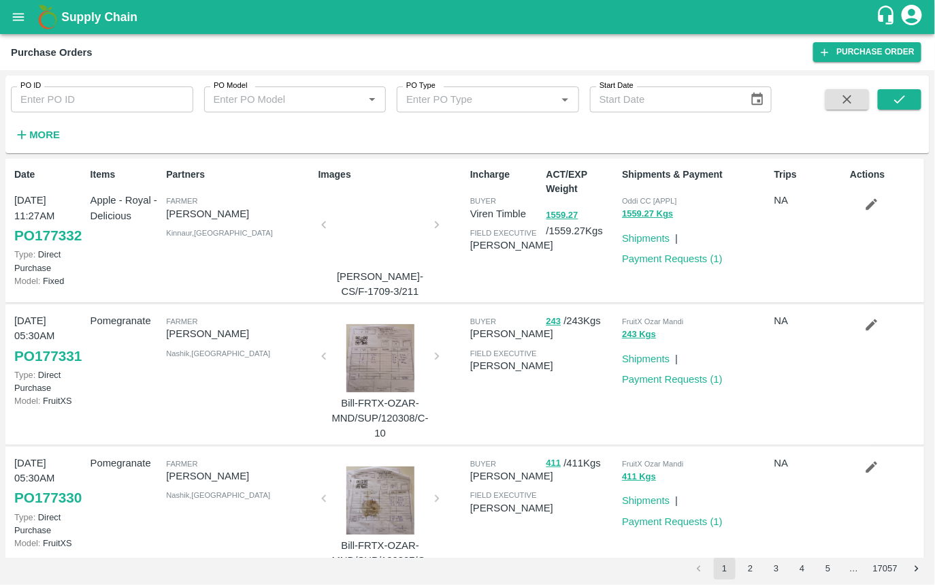
click at [439, 225] on div "Images Bill-ODDI-CS/F-1709-3/211" at bounding box center [389, 230] width 152 height 137
click at [378, 227] on div at bounding box center [380, 229] width 102 height 72
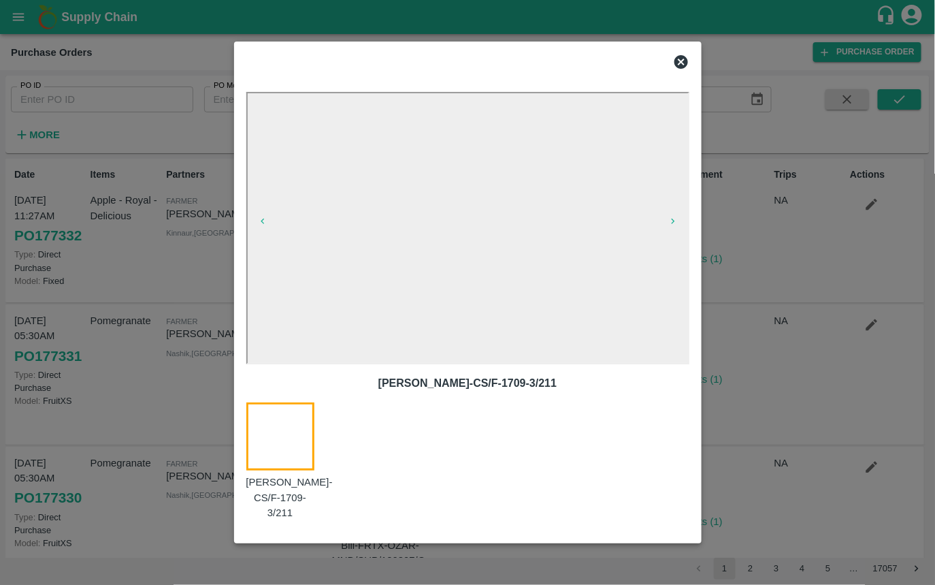
click at [683, 61] on icon at bounding box center [681, 62] width 16 height 16
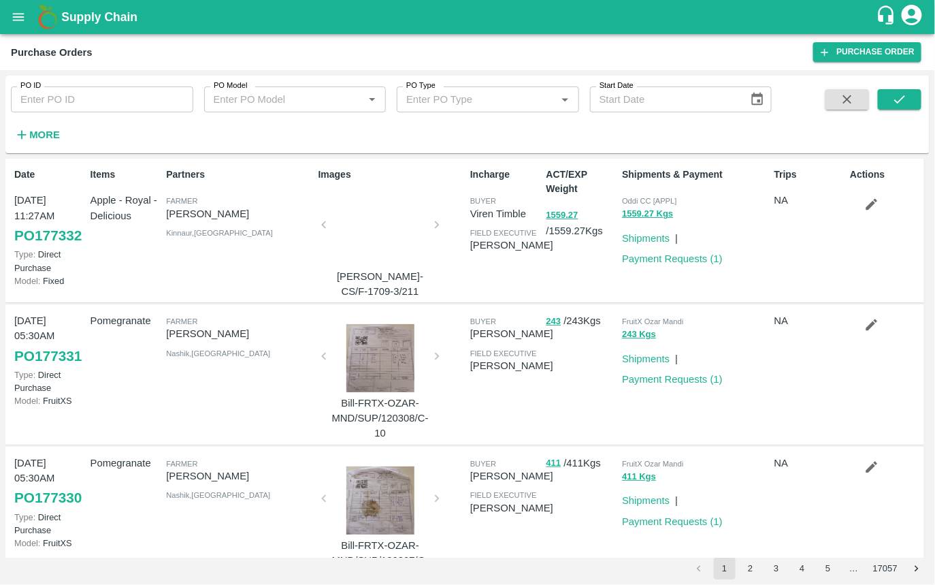
click at [434, 225] on div "Images Bill-ODDI-CS/F-1709-3/211" at bounding box center [389, 230] width 152 height 137
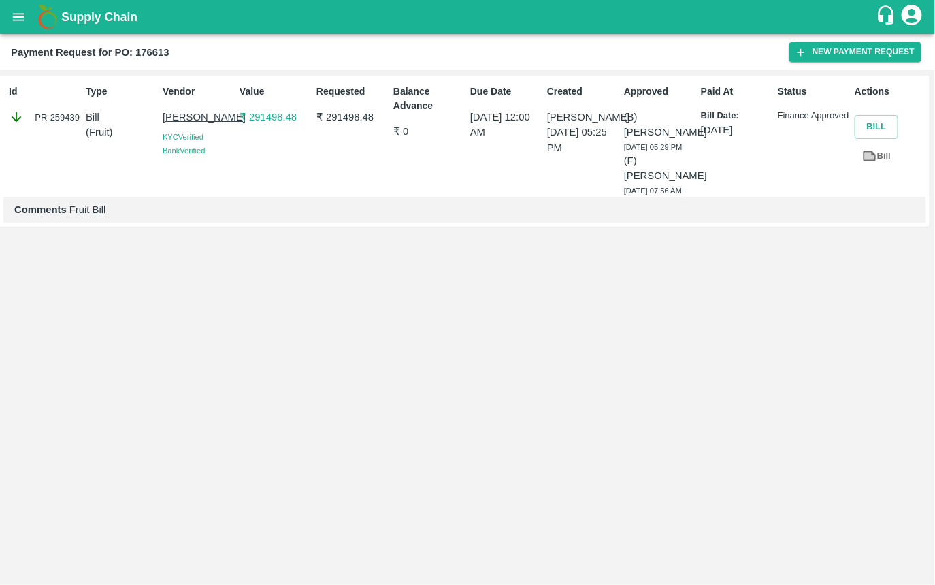
click at [825, 81] on div "Status Finance Approved" at bounding box center [811, 138] width 77 height 118
click at [873, 89] on p "Actions" at bounding box center [890, 91] width 71 height 14
click at [843, 89] on p "Status" at bounding box center [813, 91] width 71 height 14
click at [796, 89] on p "Status" at bounding box center [813, 91] width 71 height 14
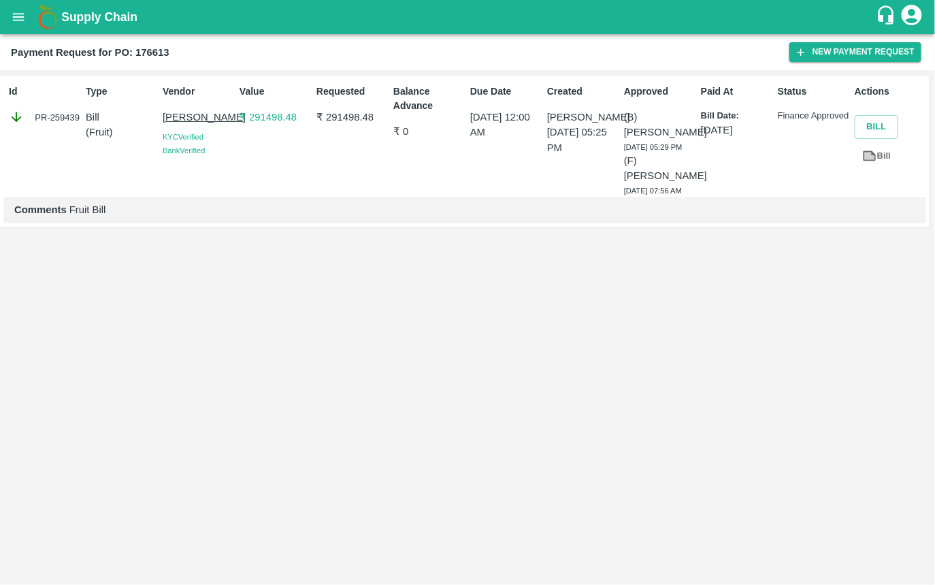
click at [864, 86] on p "Actions" at bounding box center [890, 91] width 71 height 14
click at [882, 86] on p "Actions" at bounding box center [890, 91] width 71 height 14
click at [899, 86] on p "Actions" at bounding box center [890, 91] width 71 height 14
click at [824, 52] on button "New Payment Request" at bounding box center [856, 52] width 132 height 20
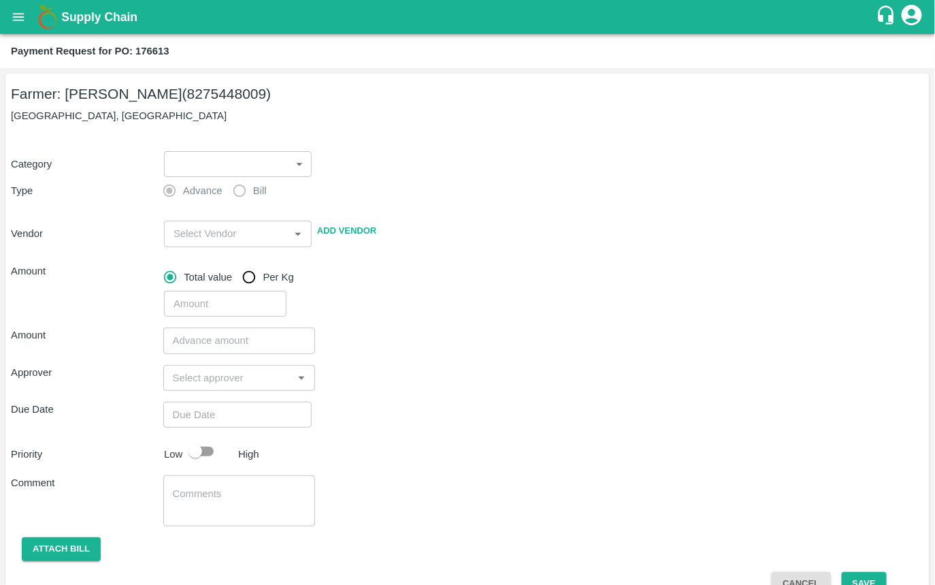
click at [289, 159] on body "Supply Chain Payment Request for PO: 176613 Farmer: Rajendr Audumbar Yadav (827…" at bounding box center [467, 292] width 935 height 585
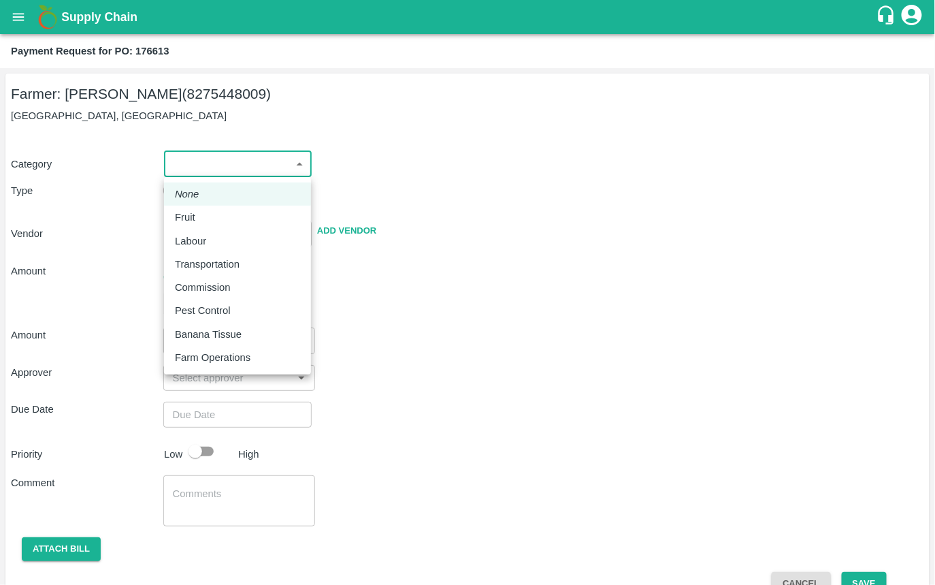
click at [238, 213] on div "Fruit" at bounding box center [237, 217] width 125 height 15
type input "1"
type input "Rajendr Audumbar Yadav - 8275448009(Farmer)"
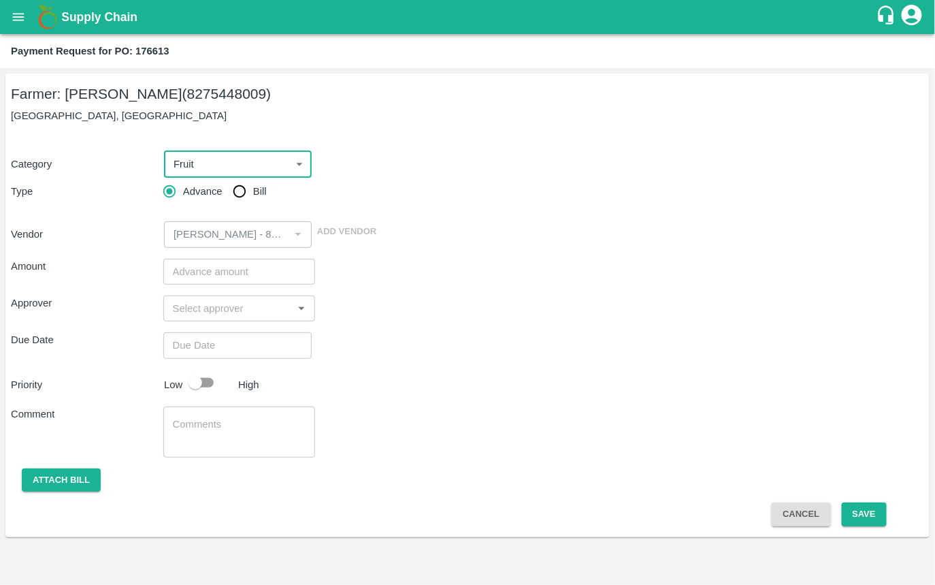
click at [242, 197] on input "Bill" at bounding box center [239, 191] width 27 height 27
radio input "true"
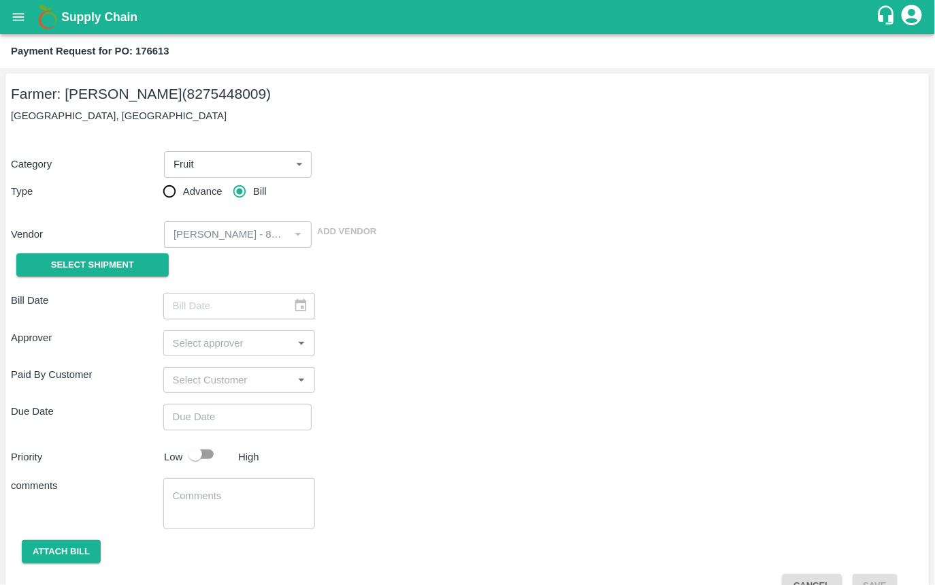
click at [199, 167] on body "Supply Chain Payment Request for PO: 176613 Farmer: Rajendr Audumbar Yadav (827…" at bounding box center [467, 292] width 935 height 585
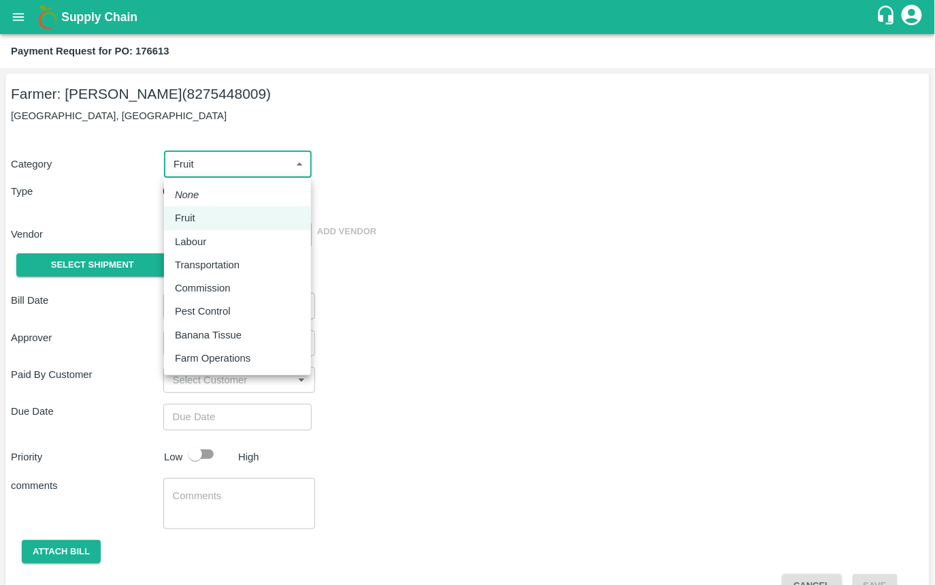
click at [391, 179] on div at bounding box center [467, 292] width 935 height 585
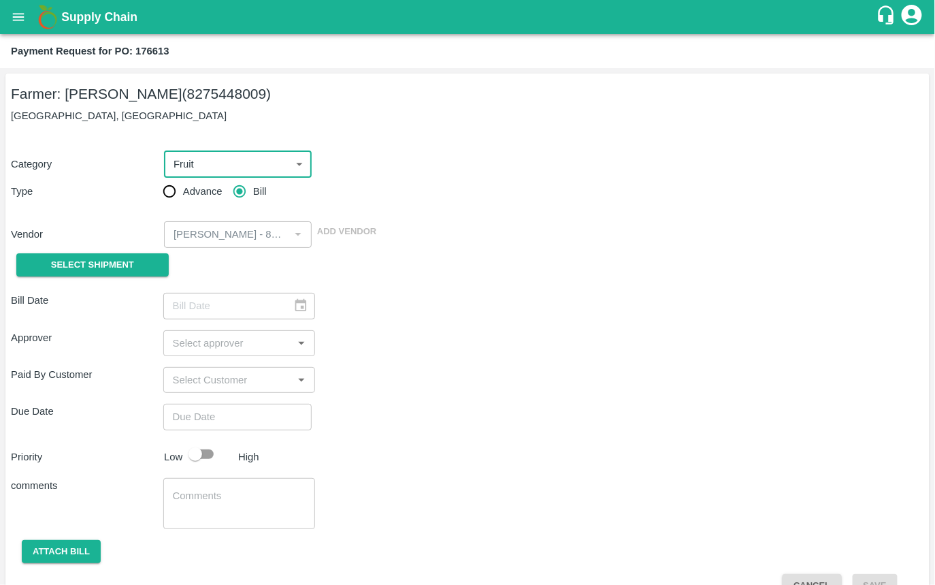
scroll to position [29, 0]
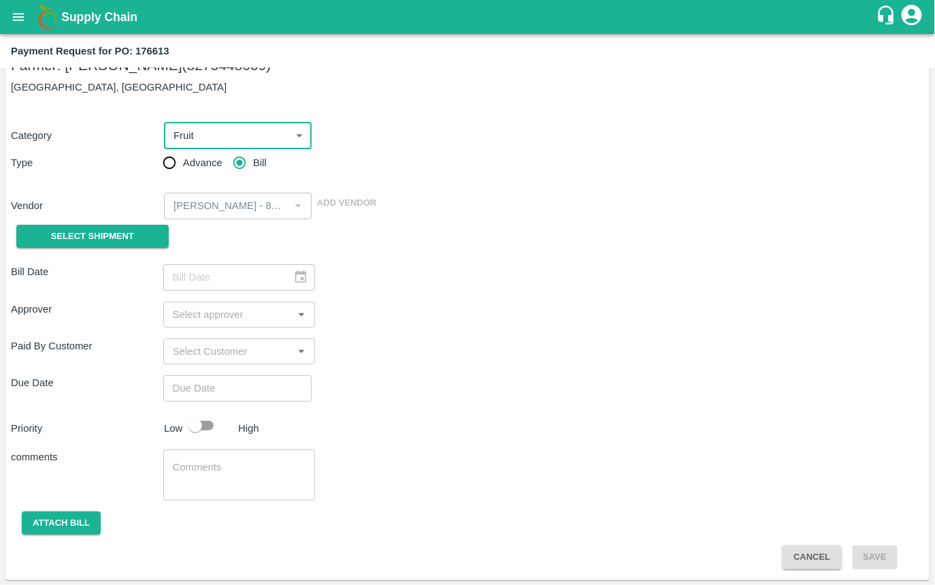
click at [175, 359] on input "input" at bounding box center [228, 351] width 122 height 18
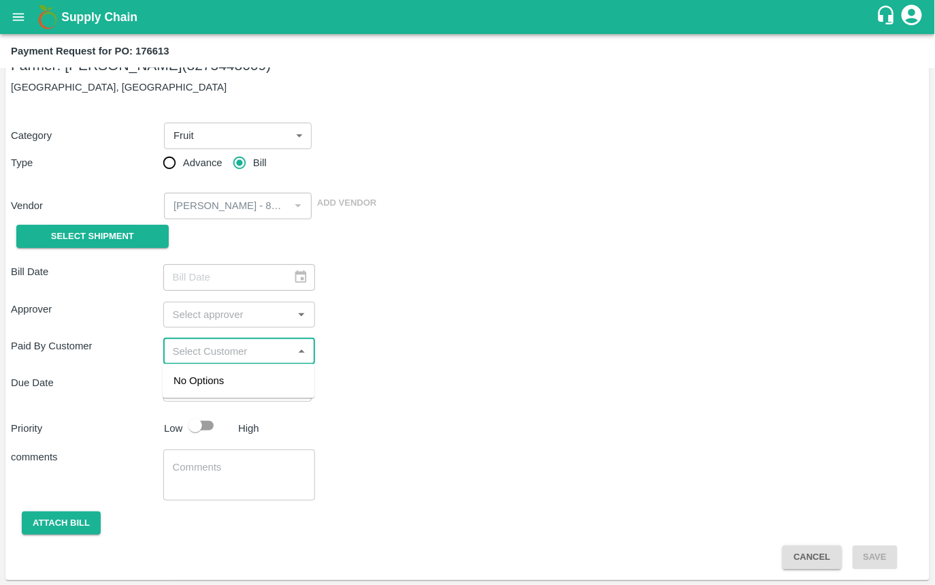
click at [438, 346] on div "Paid By Customer ​" at bounding box center [468, 351] width 914 height 26
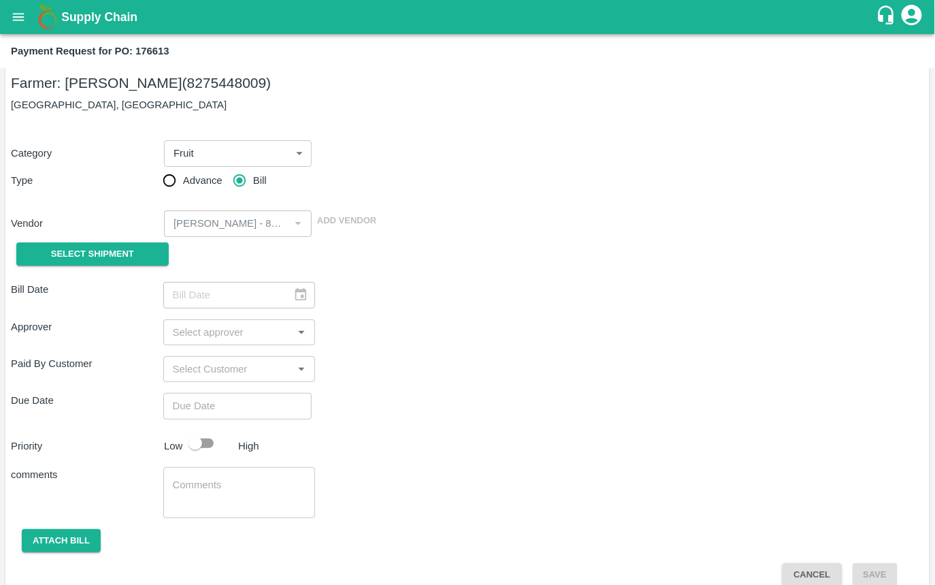
scroll to position [0, 0]
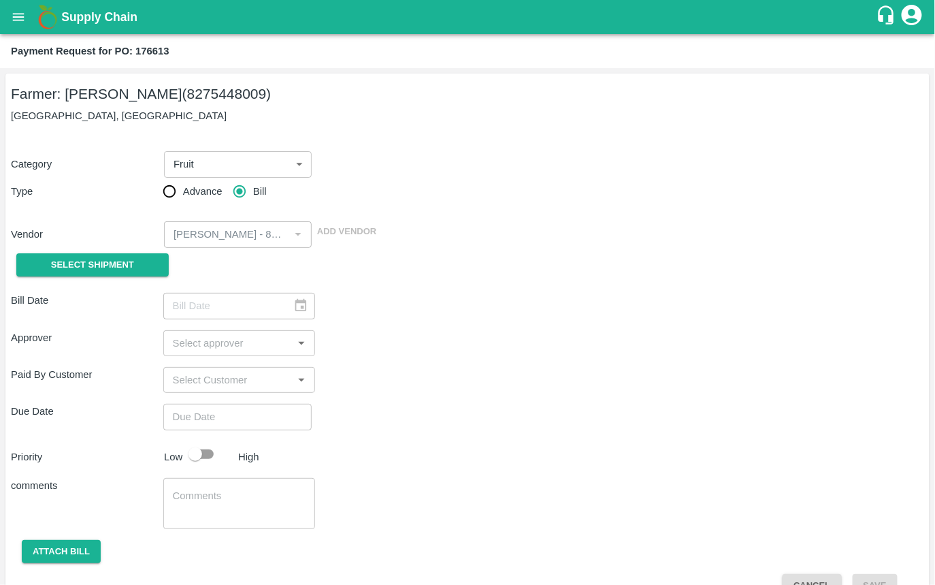
click at [201, 167] on body "Supply Chain Payment Request for PO: 176613 Farmer: Rajendr Audumbar Yadav (827…" at bounding box center [467, 292] width 935 height 585
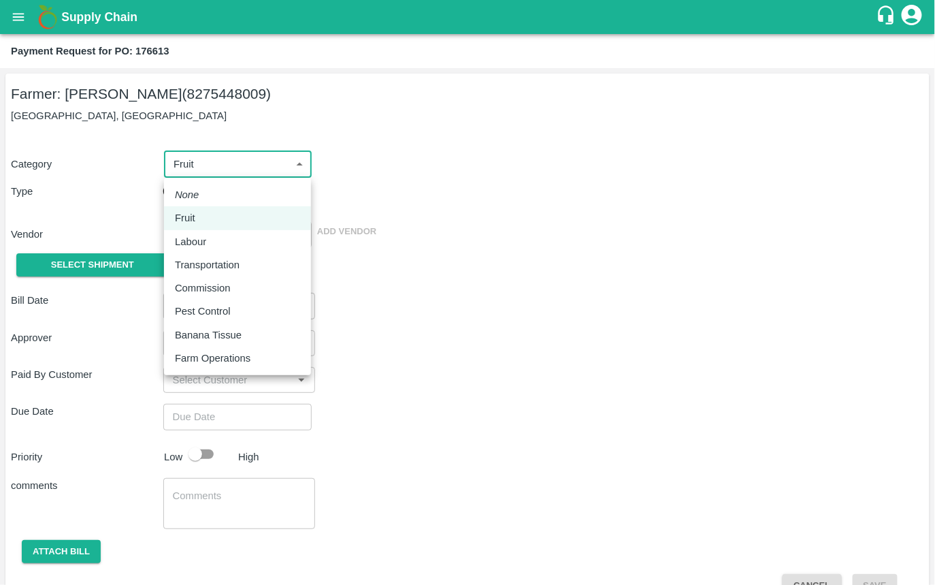
click at [403, 176] on div at bounding box center [467, 292] width 935 height 585
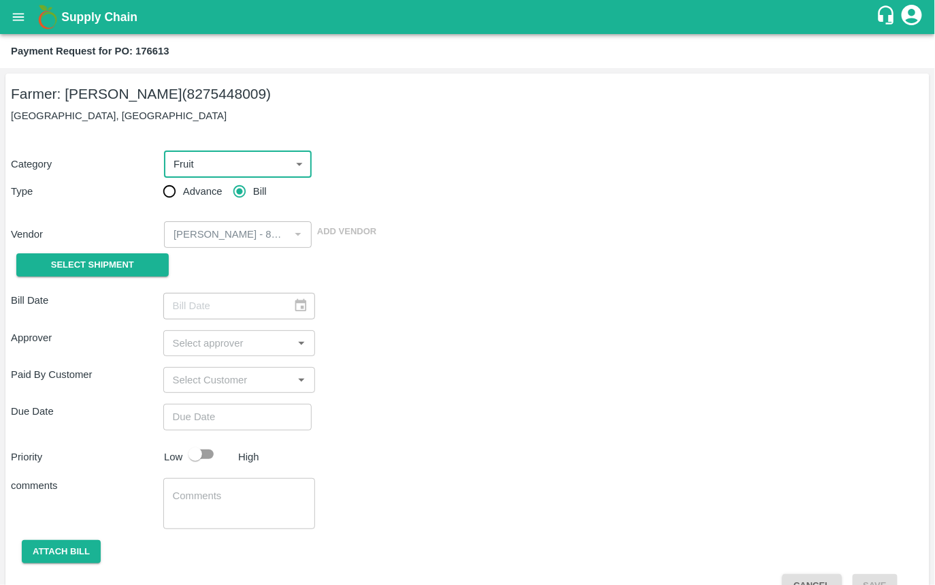
scroll to position [29, 0]
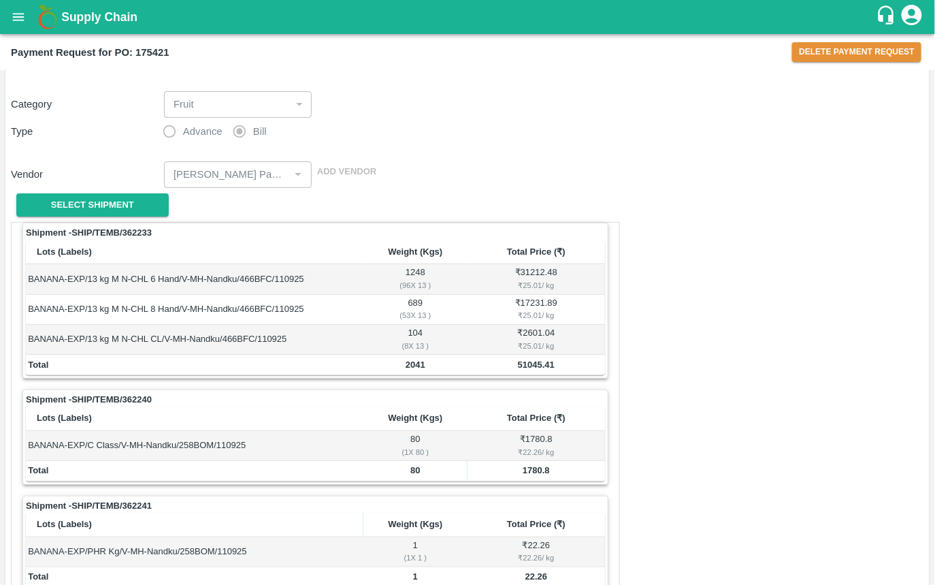
scroll to position [620, 0]
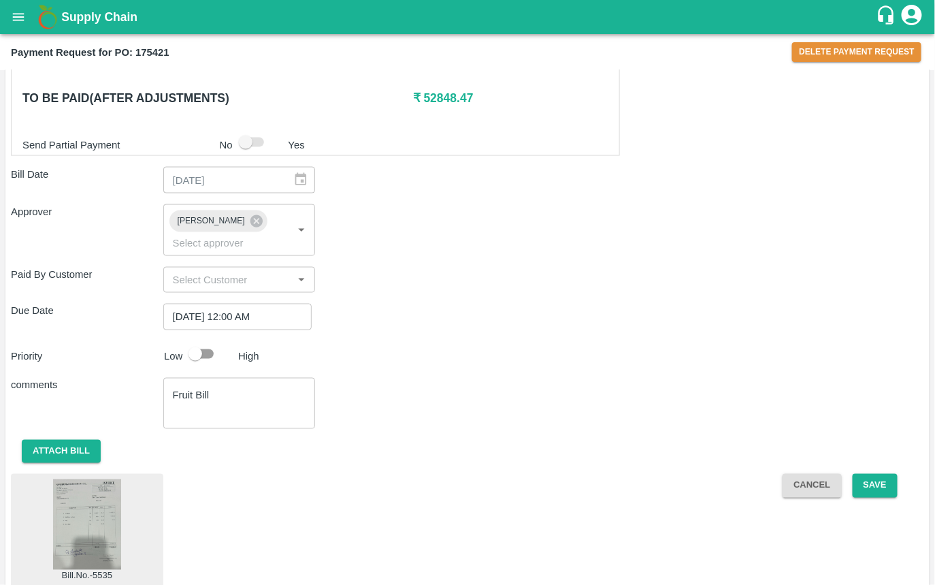
click at [75, 521] on img at bounding box center [87, 524] width 68 height 91
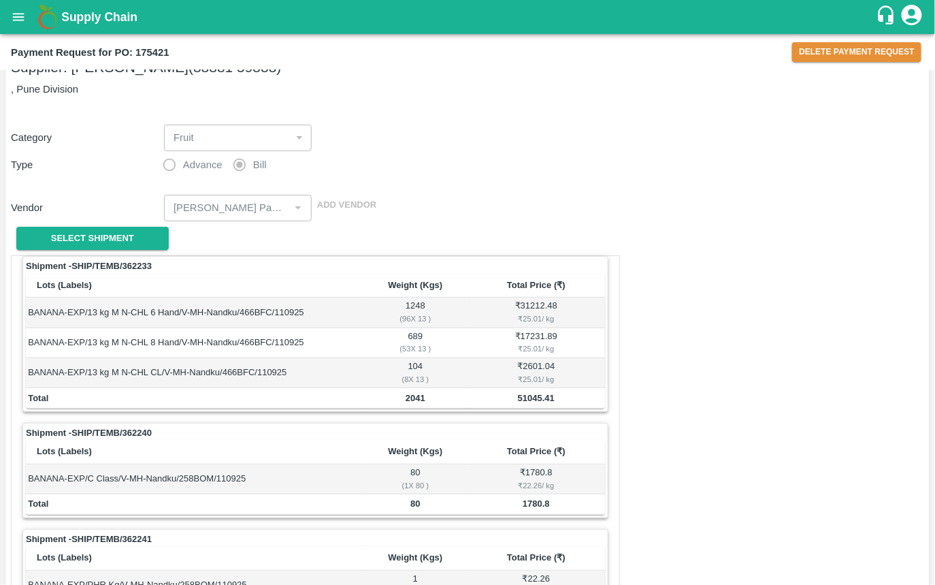
scroll to position [0, 0]
